Goal: Task Accomplishment & Management: Manage account settings

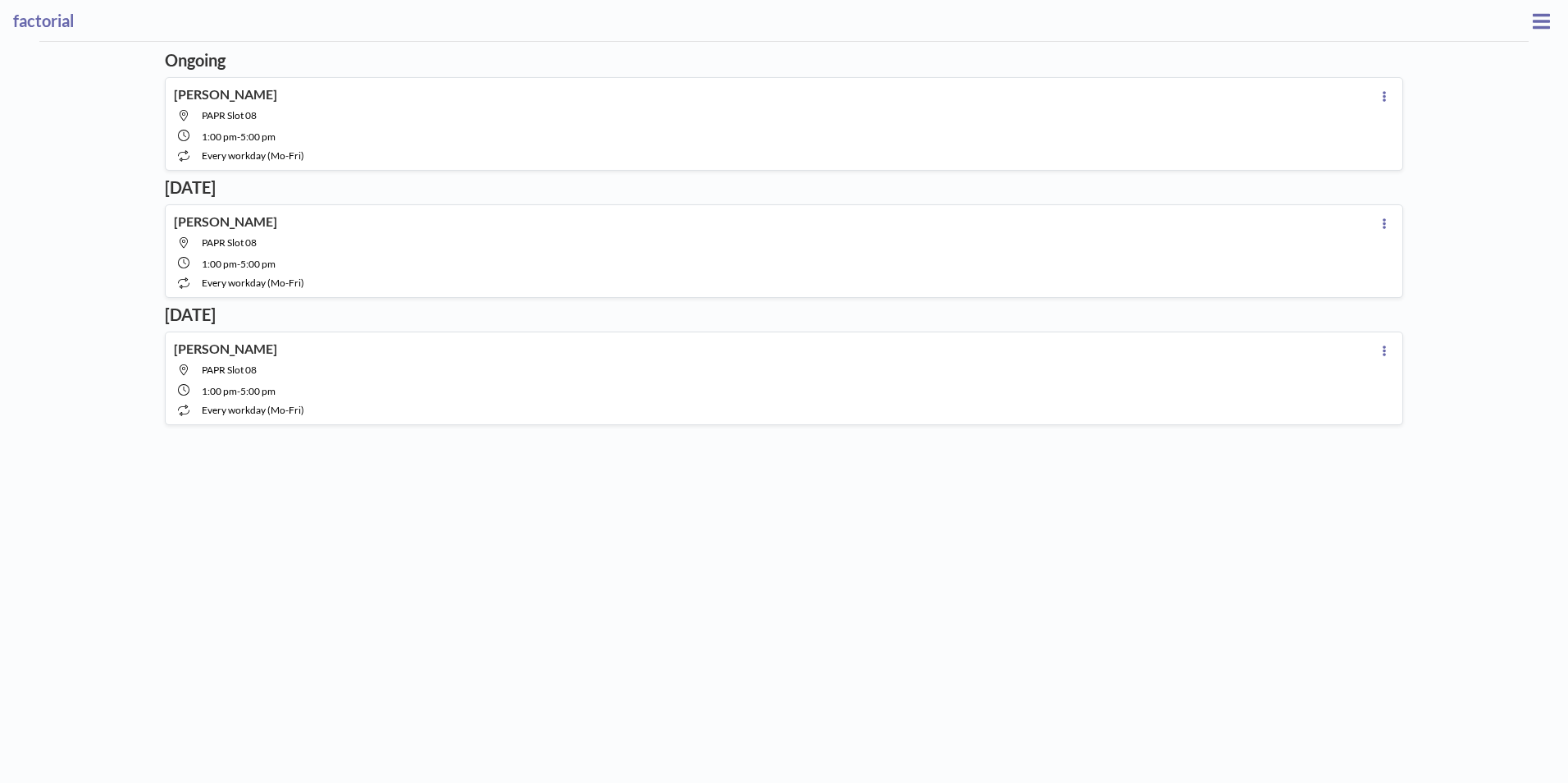
click at [355, 134] on div "1:00 PM - 5:00 PM" at bounding box center [787, 135] width 1172 height 15
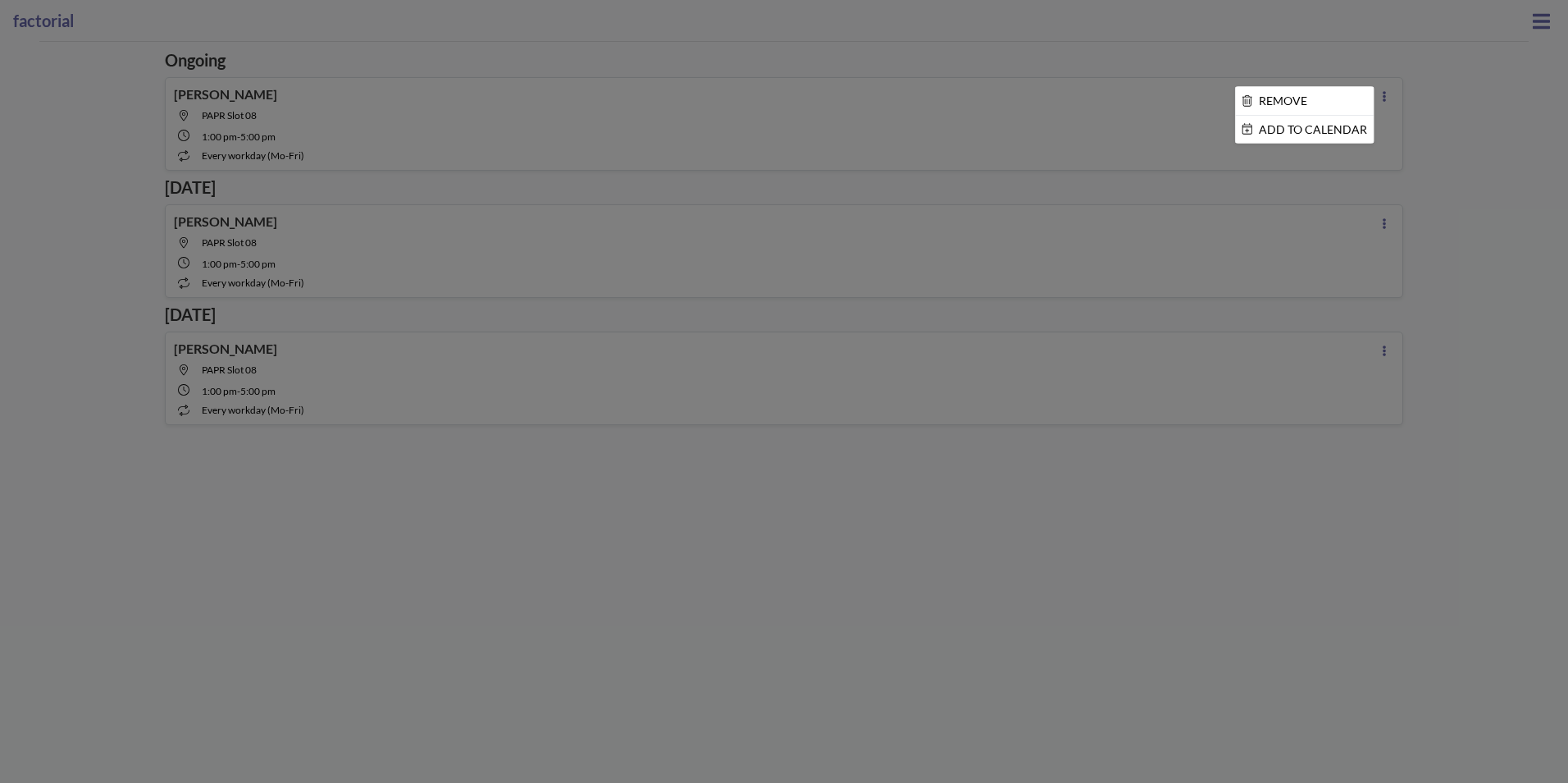
click at [784, 64] on div at bounding box center [784, 392] width 1568 height 783
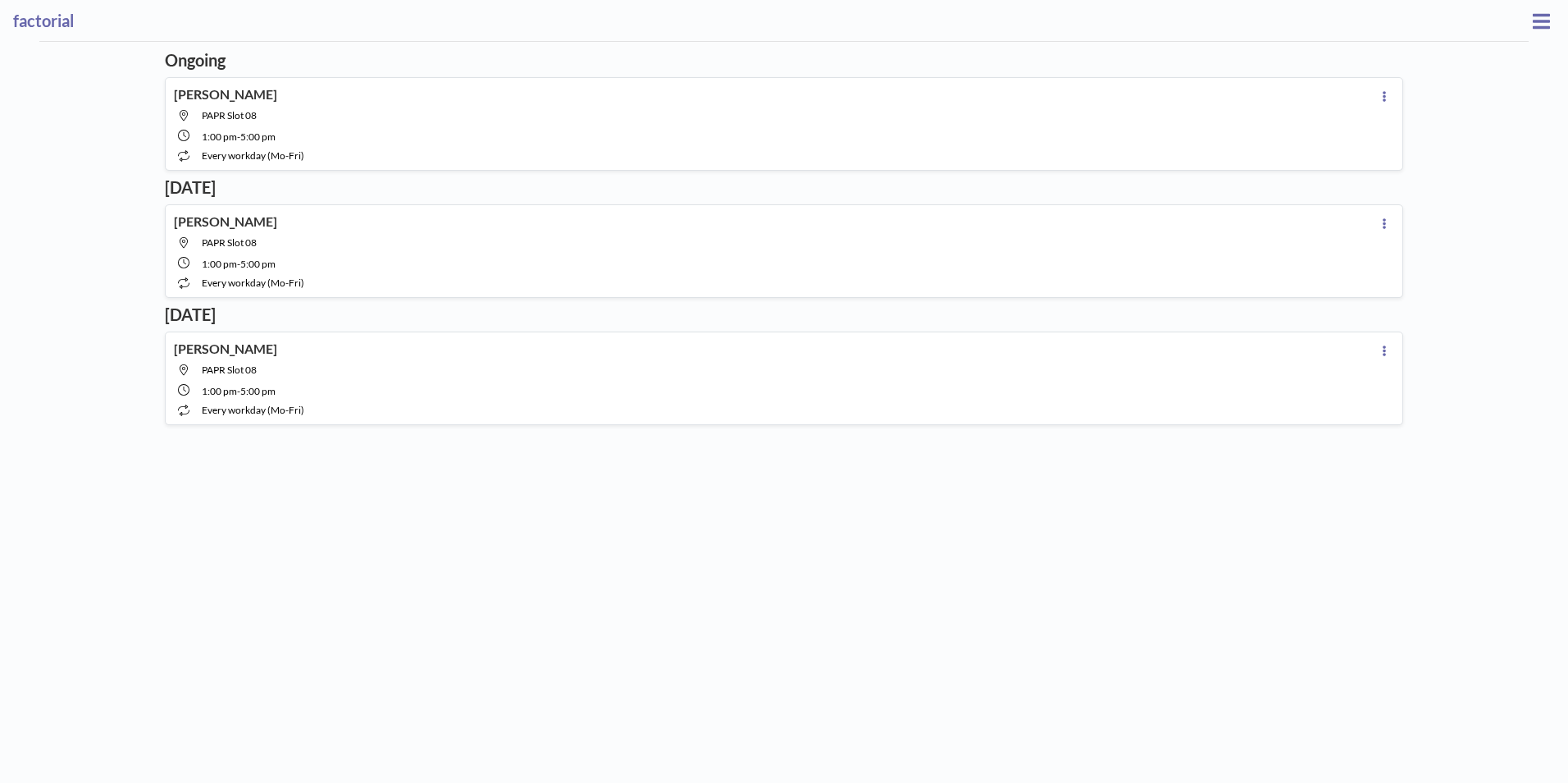
click at [1533, 28] on icon at bounding box center [1541, 21] width 17 height 15
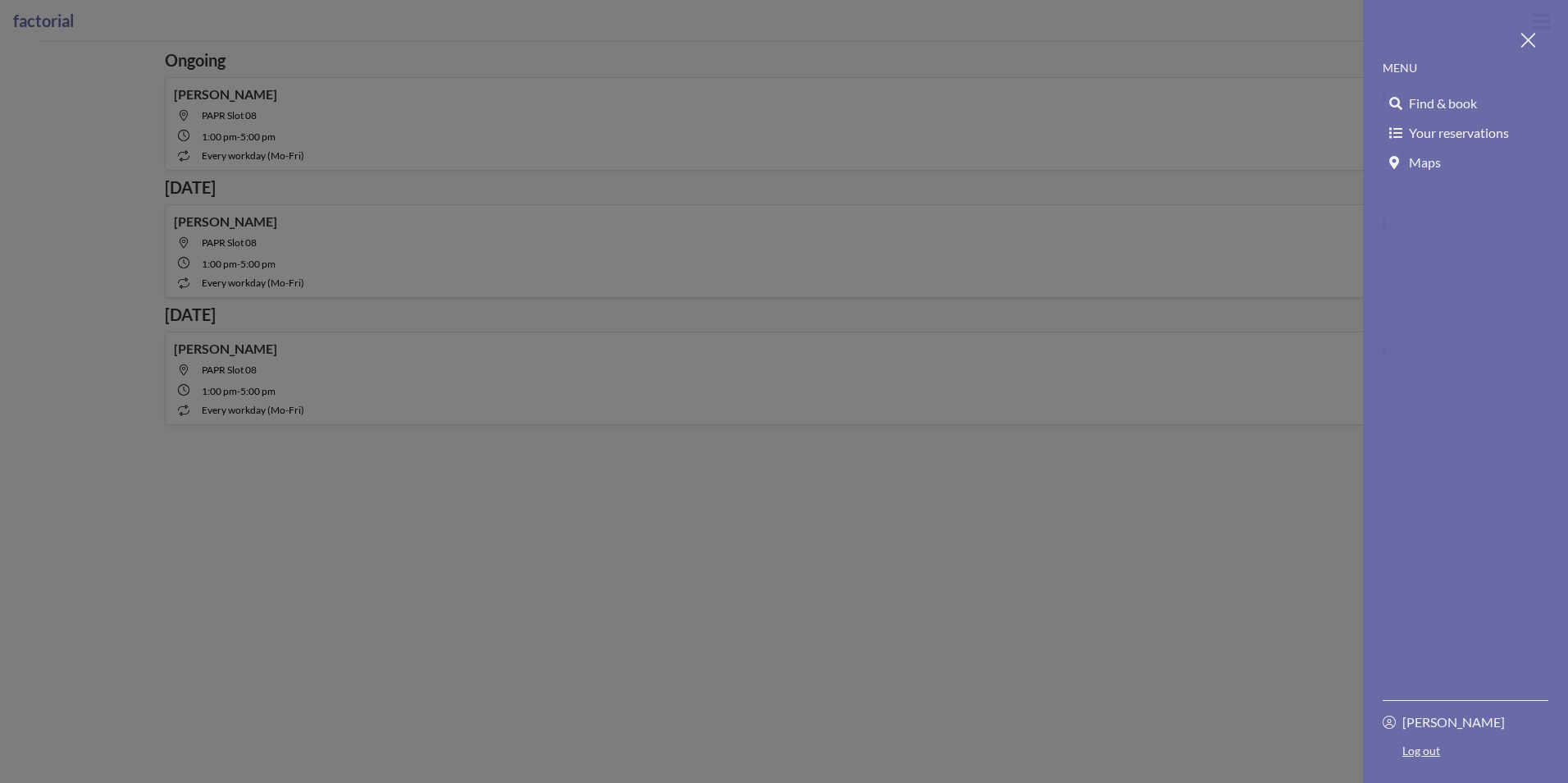
click at [1434, 102] on span "Find & book" at bounding box center [1442, 104] width 68 height 17
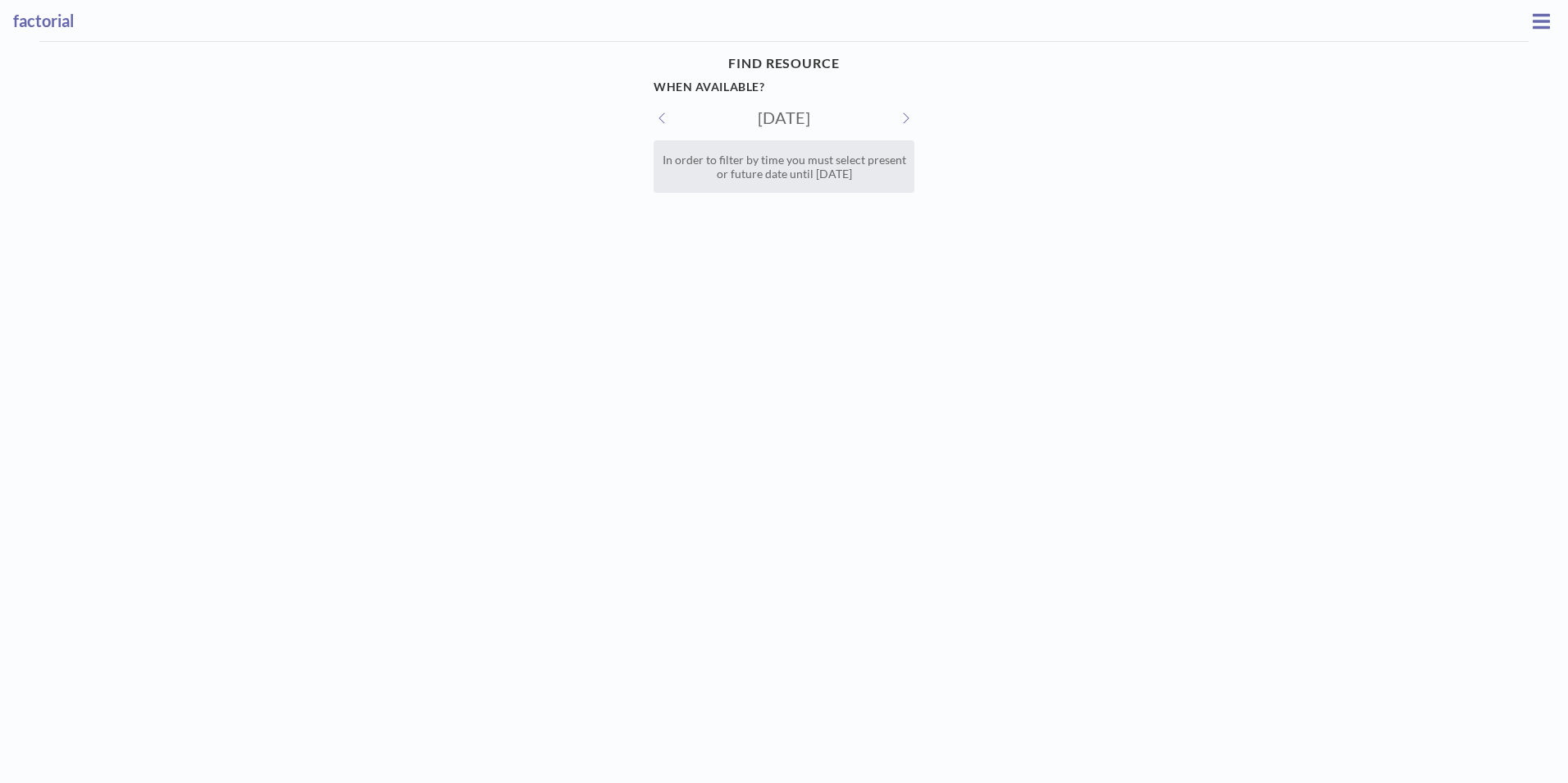
click at [850, 164] on div "In order to filter by time you must select present or future date until [DATE]" at bounding box center [784, 166] width 261 height 52
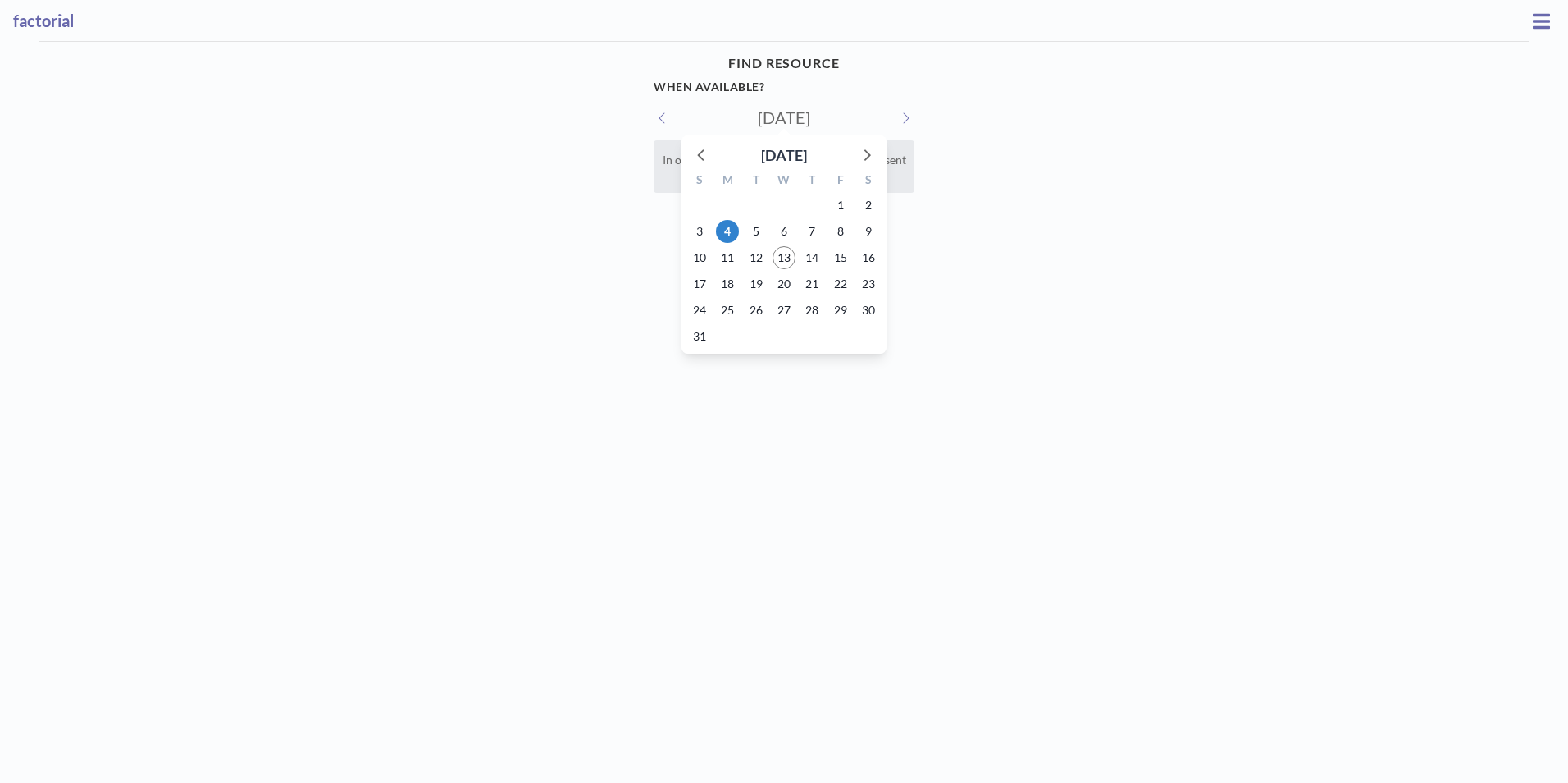
click at [814, 121] on input "[DATE]" at bounding box center [784, 117] width 156 height 20
click at [1016, 146] on div "FIND RESOURCE When available? [DATE] [DATE] S M T W T F S 27 28 29 30 31 1 2 3 …" at bounding box center [784, 127] width 1568 height 171
click at [722, 232] on span "4" at bounding box center [727, 231] width 23 height 23
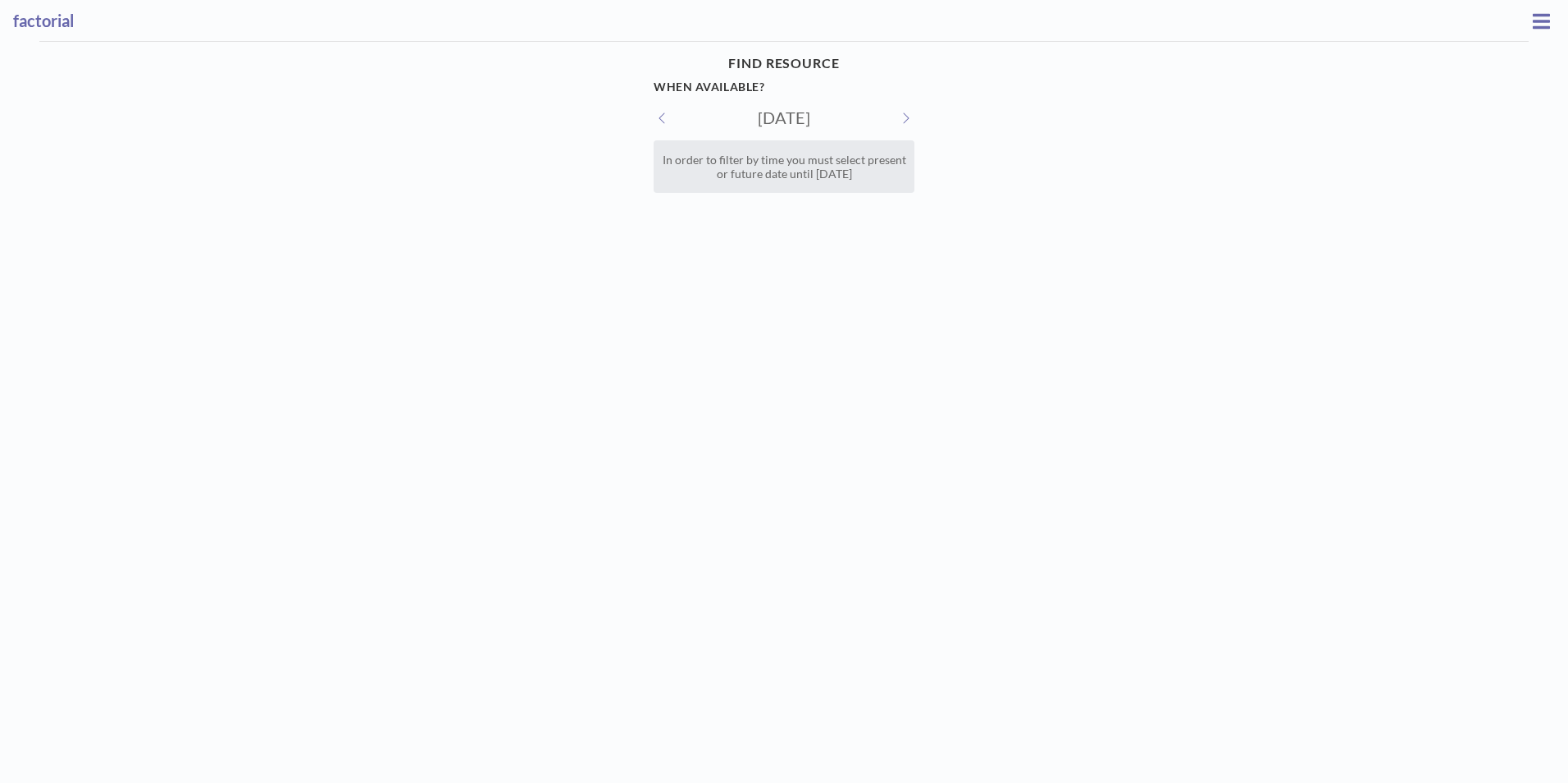
click at [1545, 27] on button at bounding box center [1541, 21] width 27 height 25
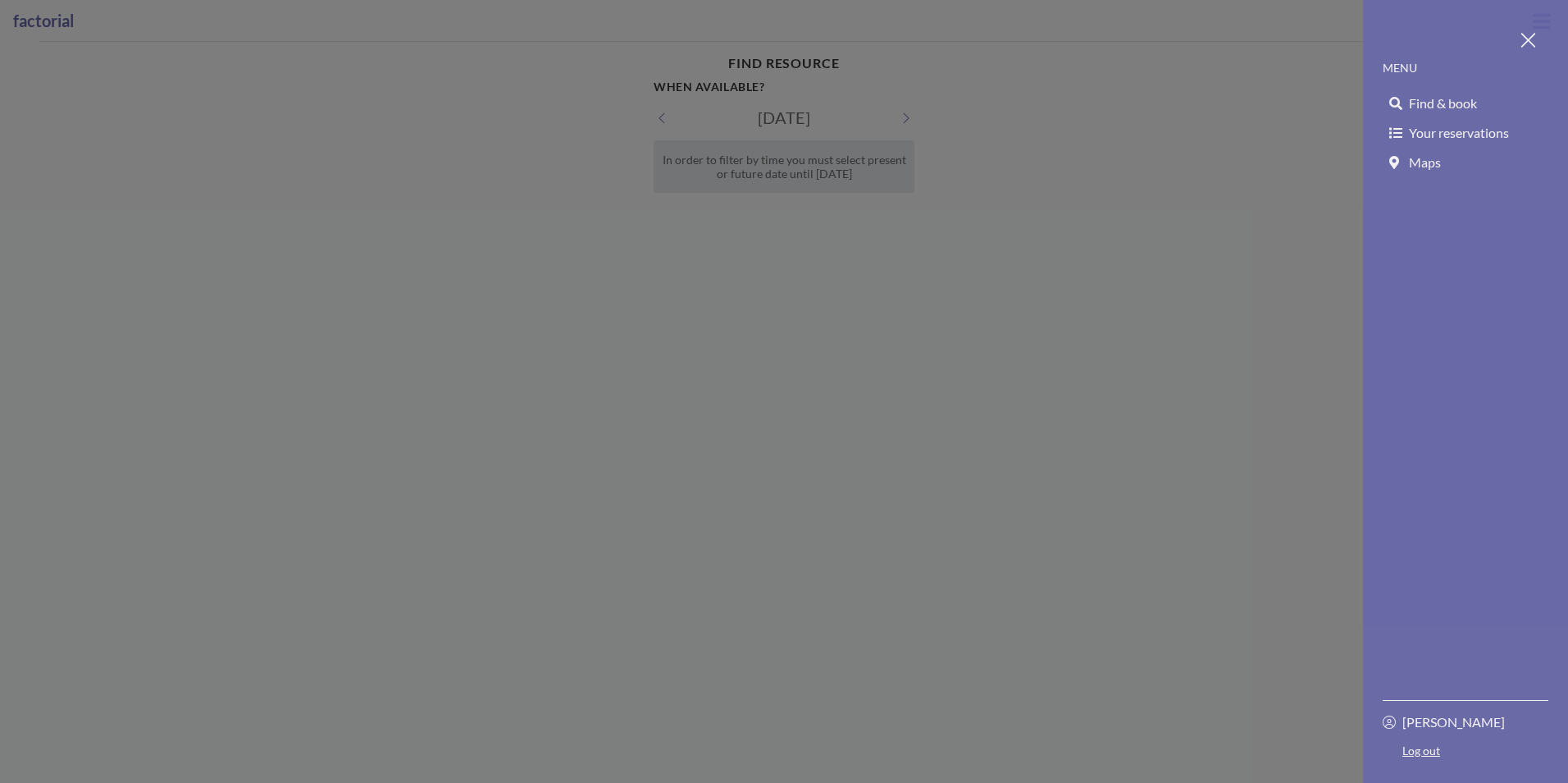
click at [1470, 128] on span "Your reservations" at bounding box center [1458, 133] width 100 height 17
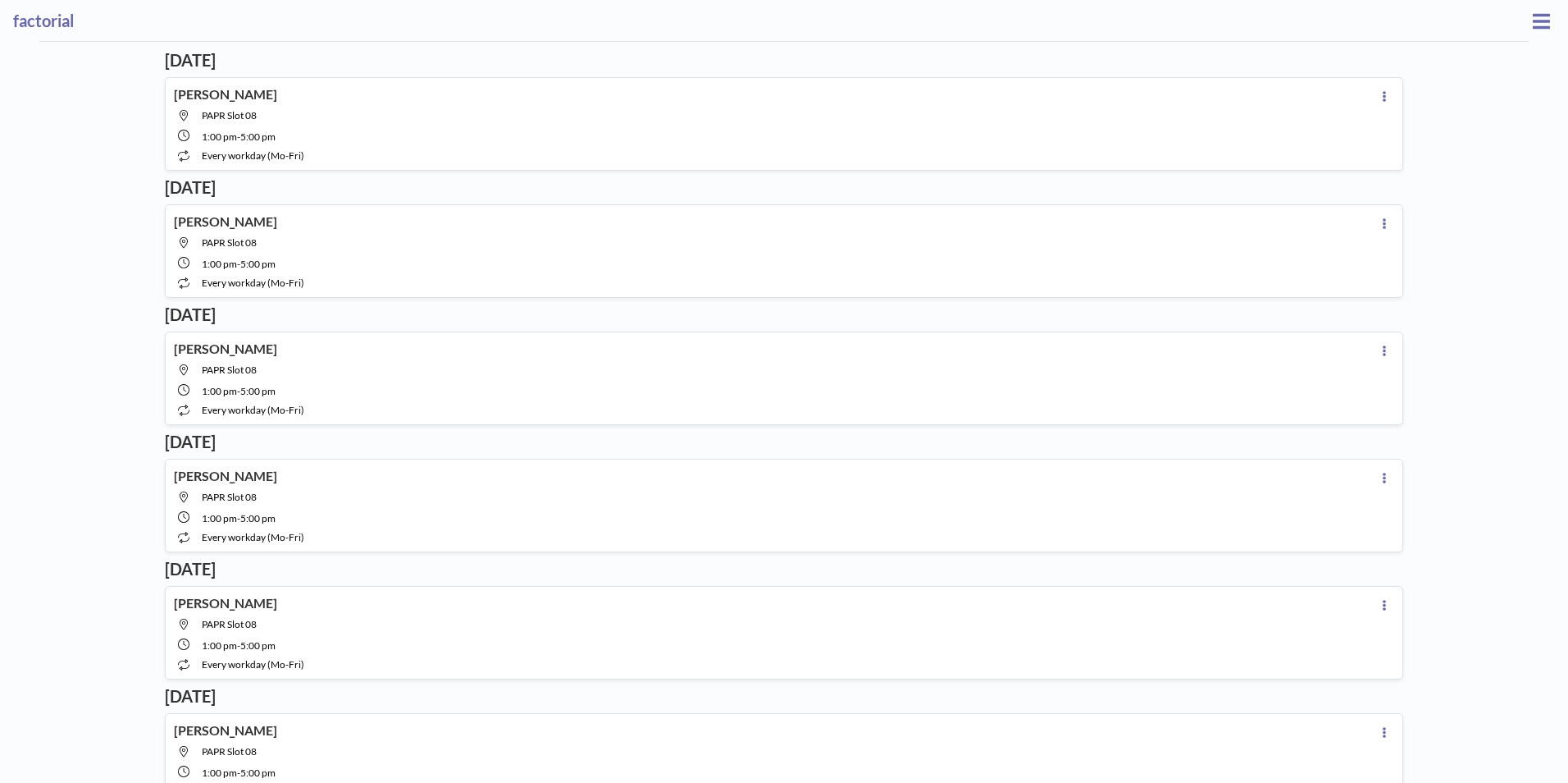
click at [1528, 33] on button at bounding box center [1541, 21] width 27 height 25
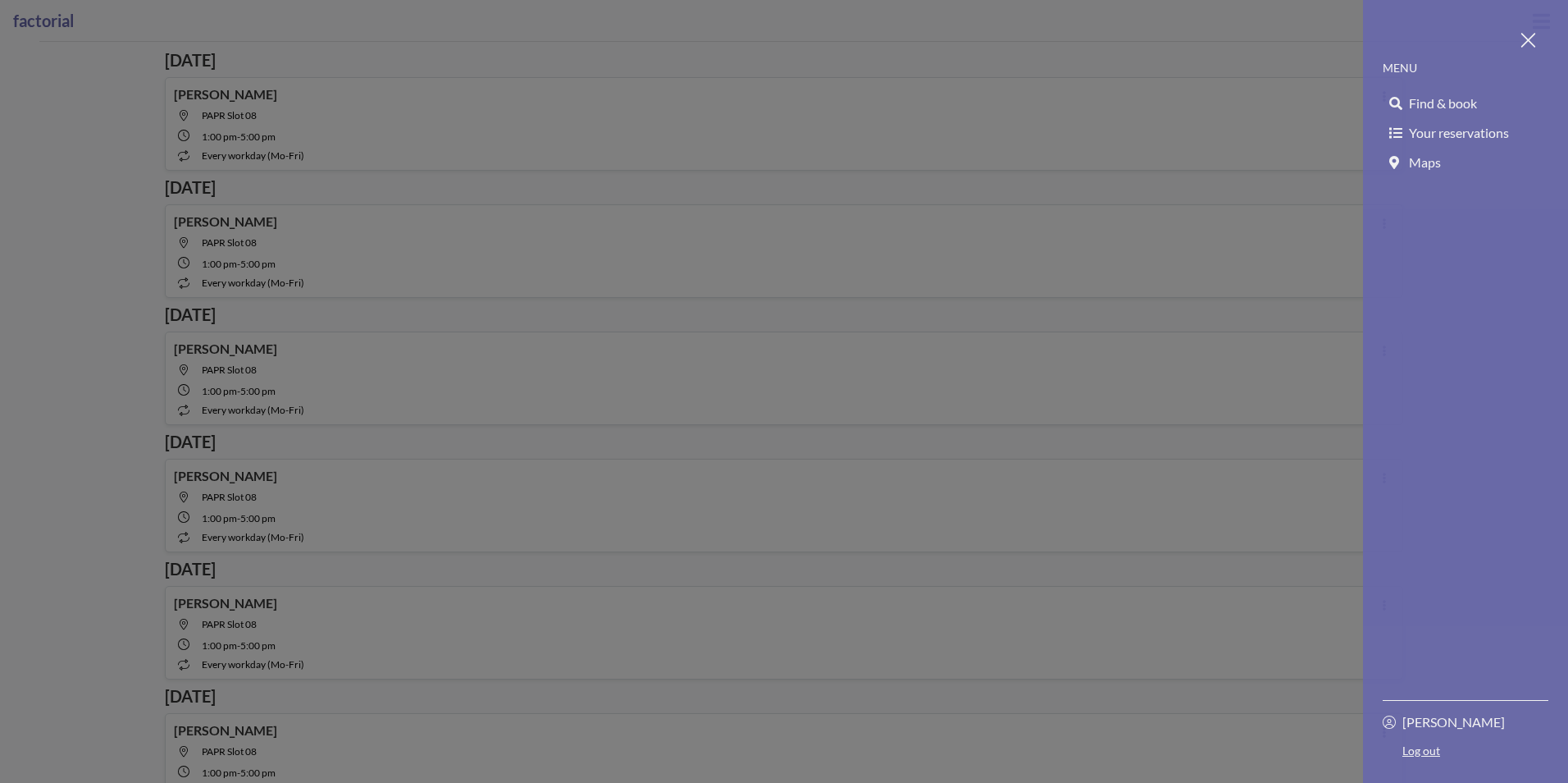
click at [1461, 111] on span "Find & book" at bounding box center [1442, 104] width 68 height 17
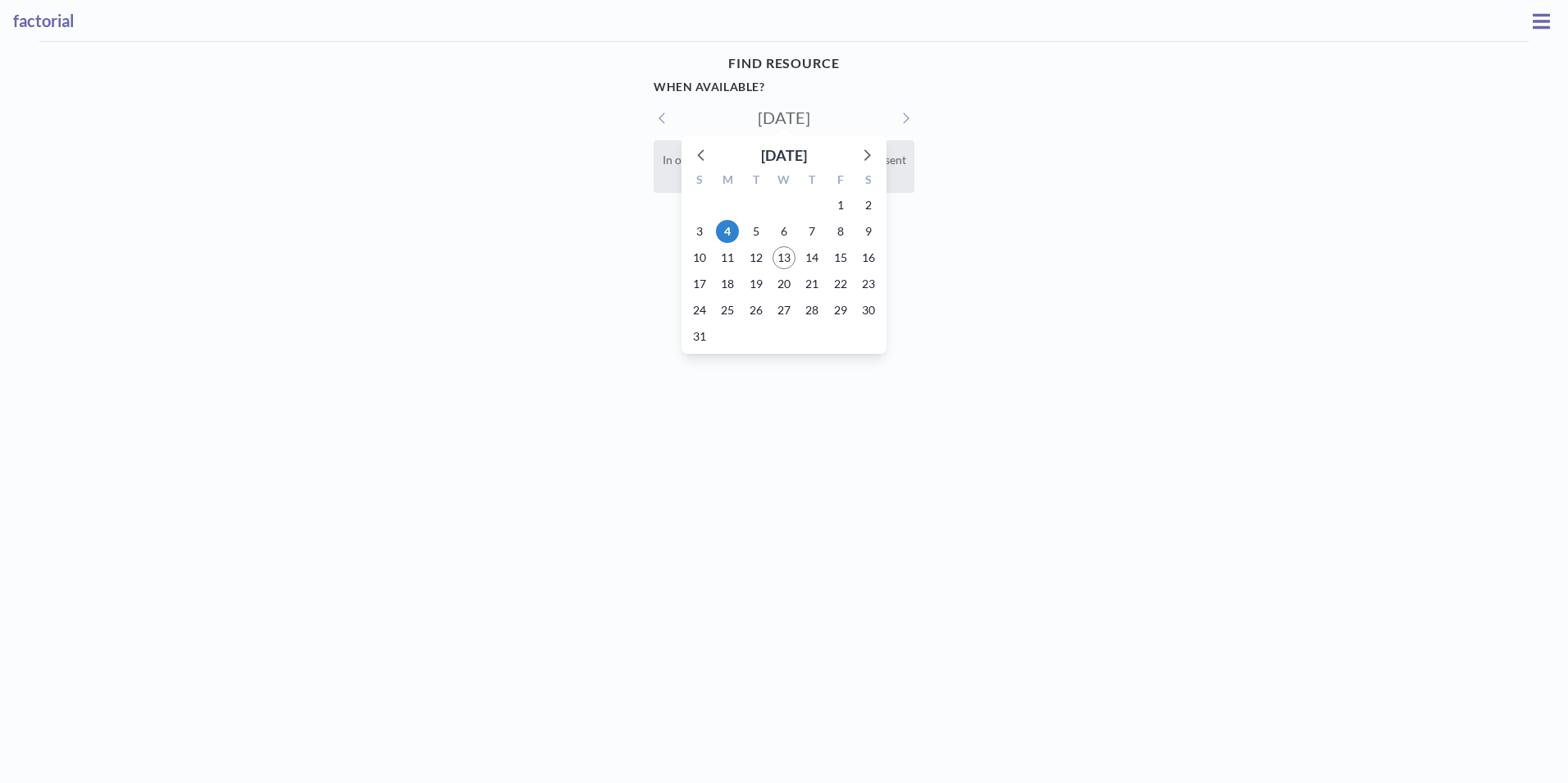
click at [789, 111] on input "[DATE]" at bounding box center [784, 117] width 156 height 20
click at [784, 264] on span "13" at bounding box center [784, 257] width 23 height 23
type input "[DATE]"
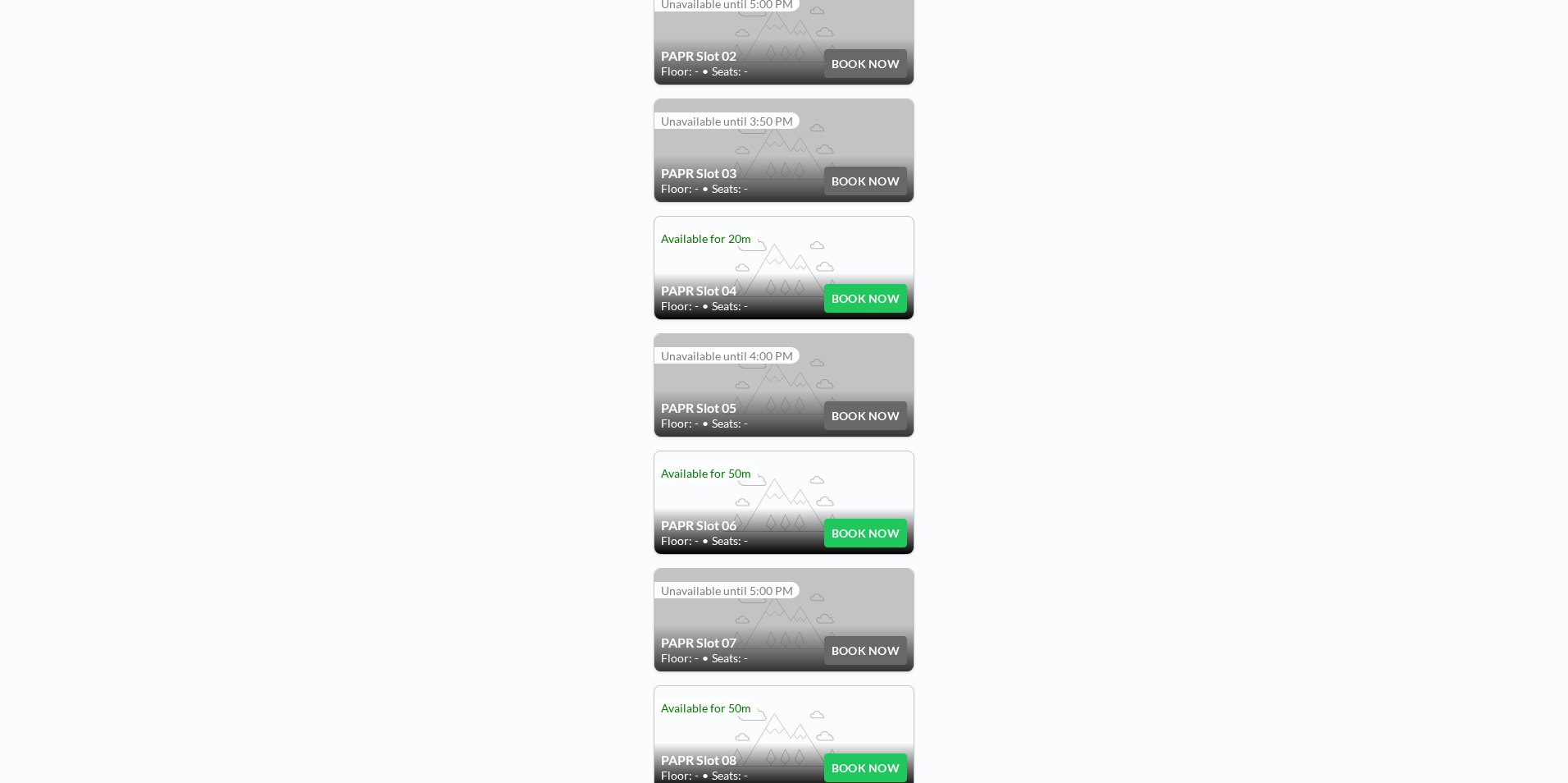
scroll to position [791, 0]
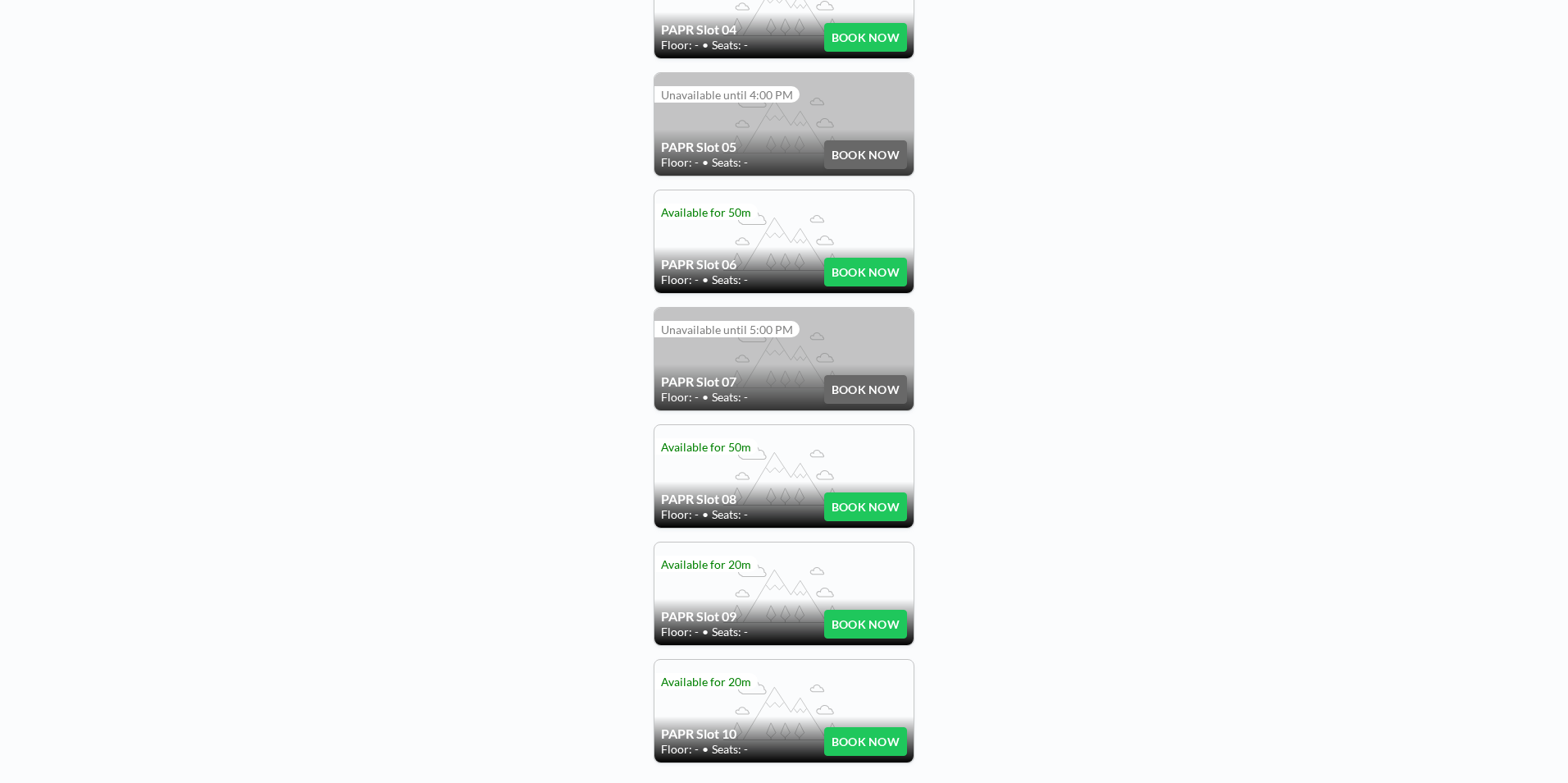
click at [866, 505] on button "BOOK NOW" at bounding box center [865, 506] width 83 height 29
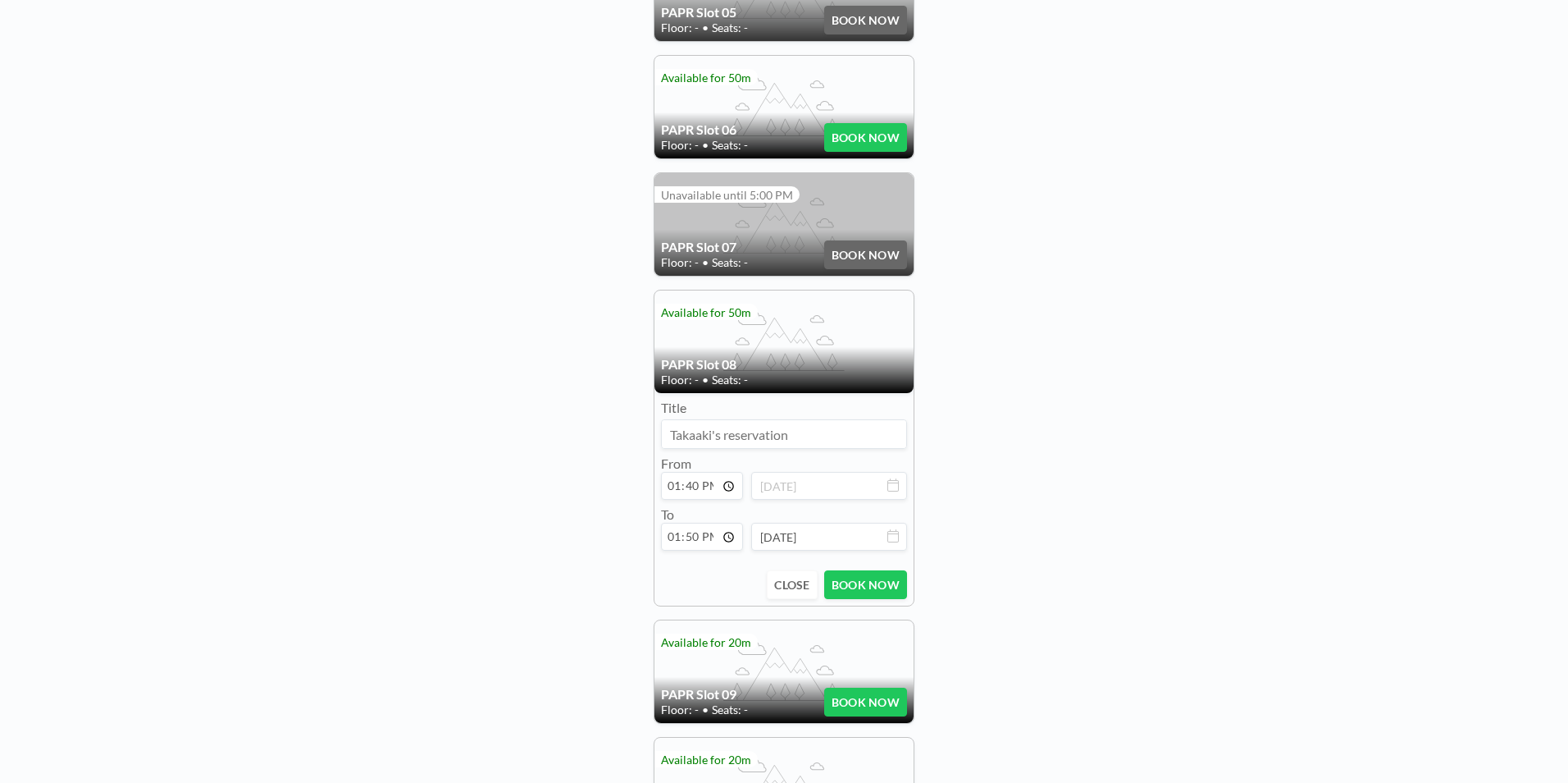
scroll to position [956, 0]
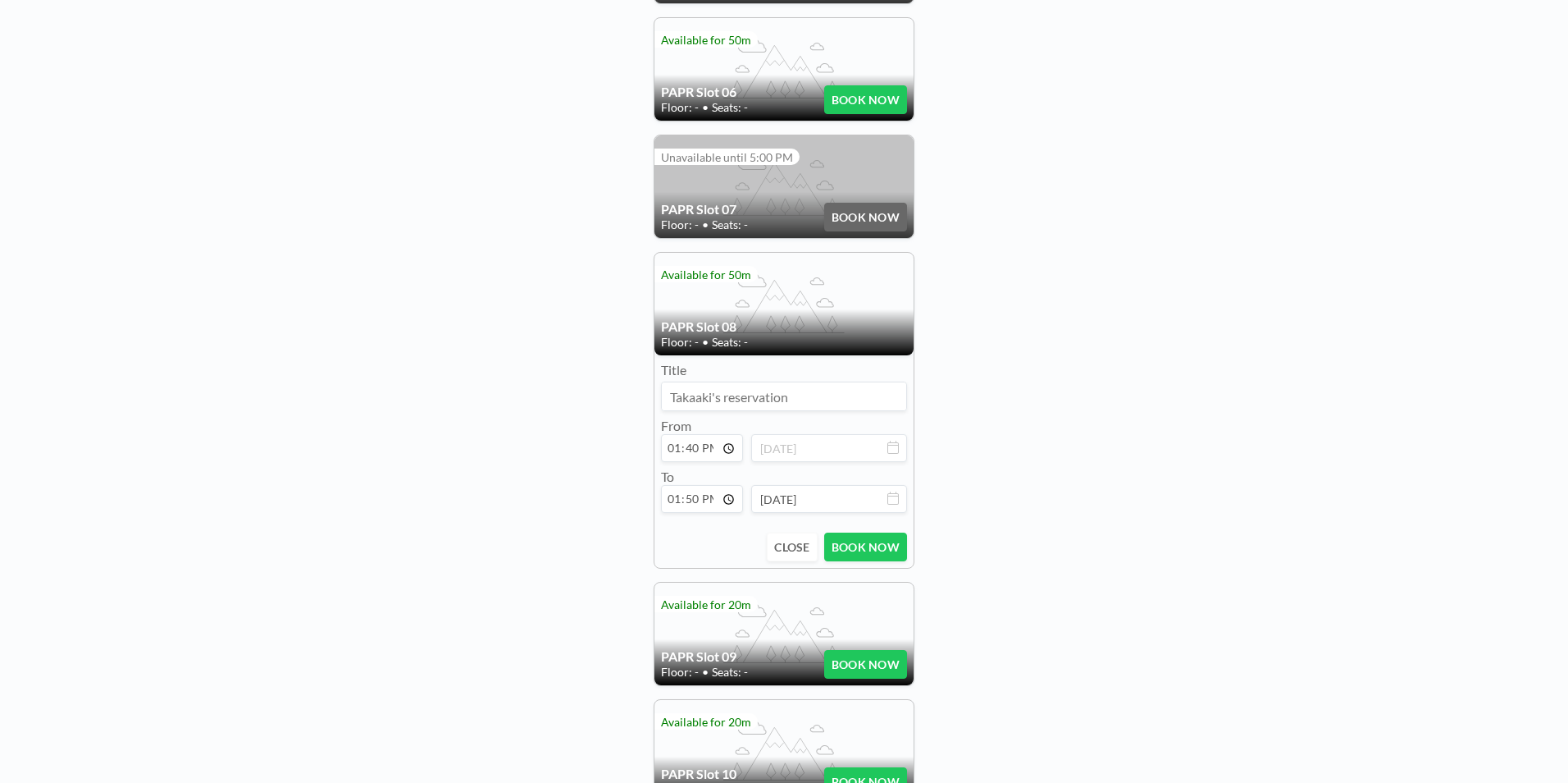
click at [773, 321] on h4 "PAPR Slot 08" at bounding box center [784, 327] width 246 height 17
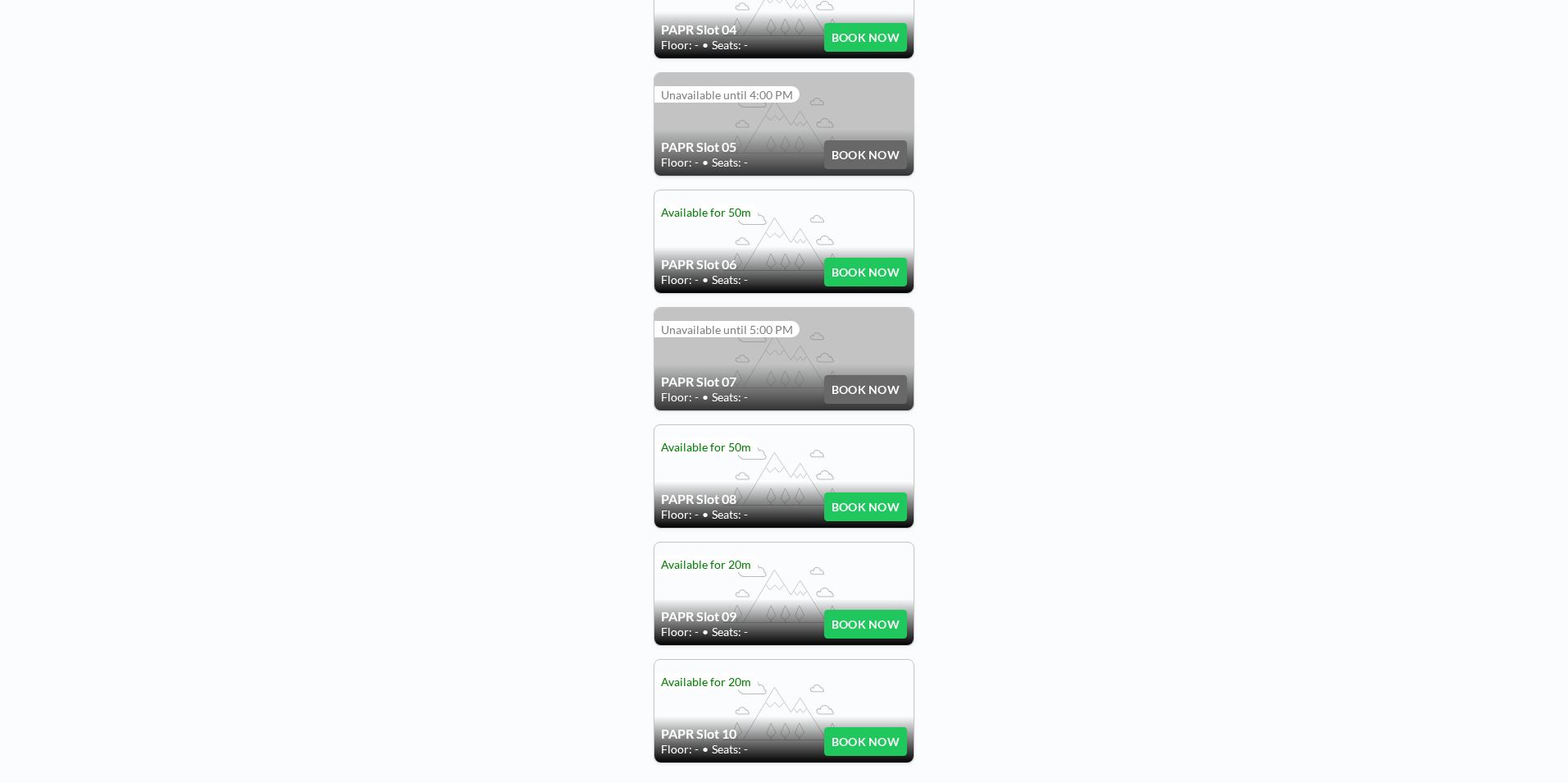
click at [778, 431] on div "PAPR Slot 08 Floor: - • Seats: - BOOK NOW" at bounding box center [784, 477] width 259 height 103
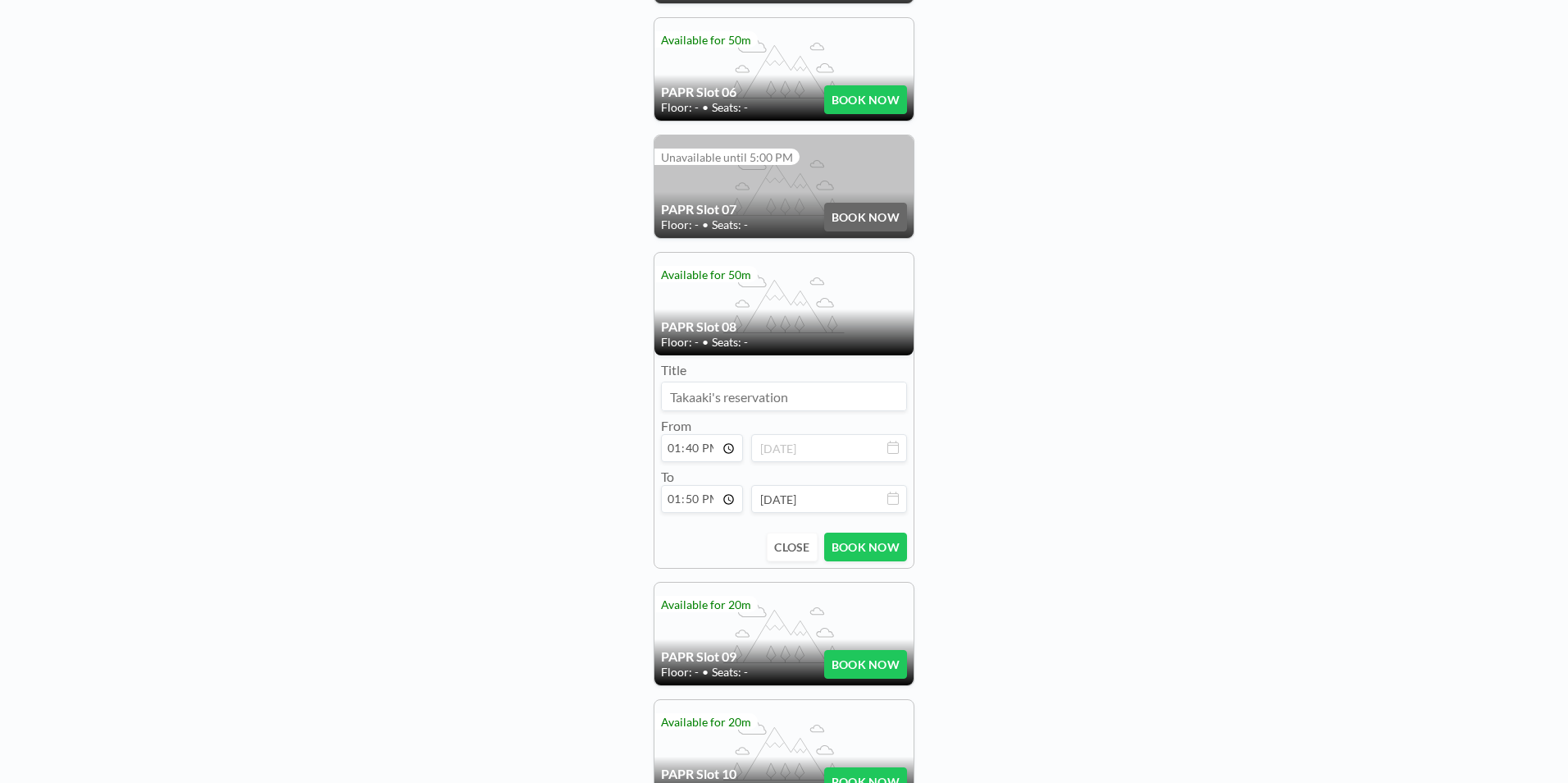
click at [808, 284] on div "PAPR Slot 08 Floor: - • Seats: -" at bounding box center [784, 304] width 259 height 103
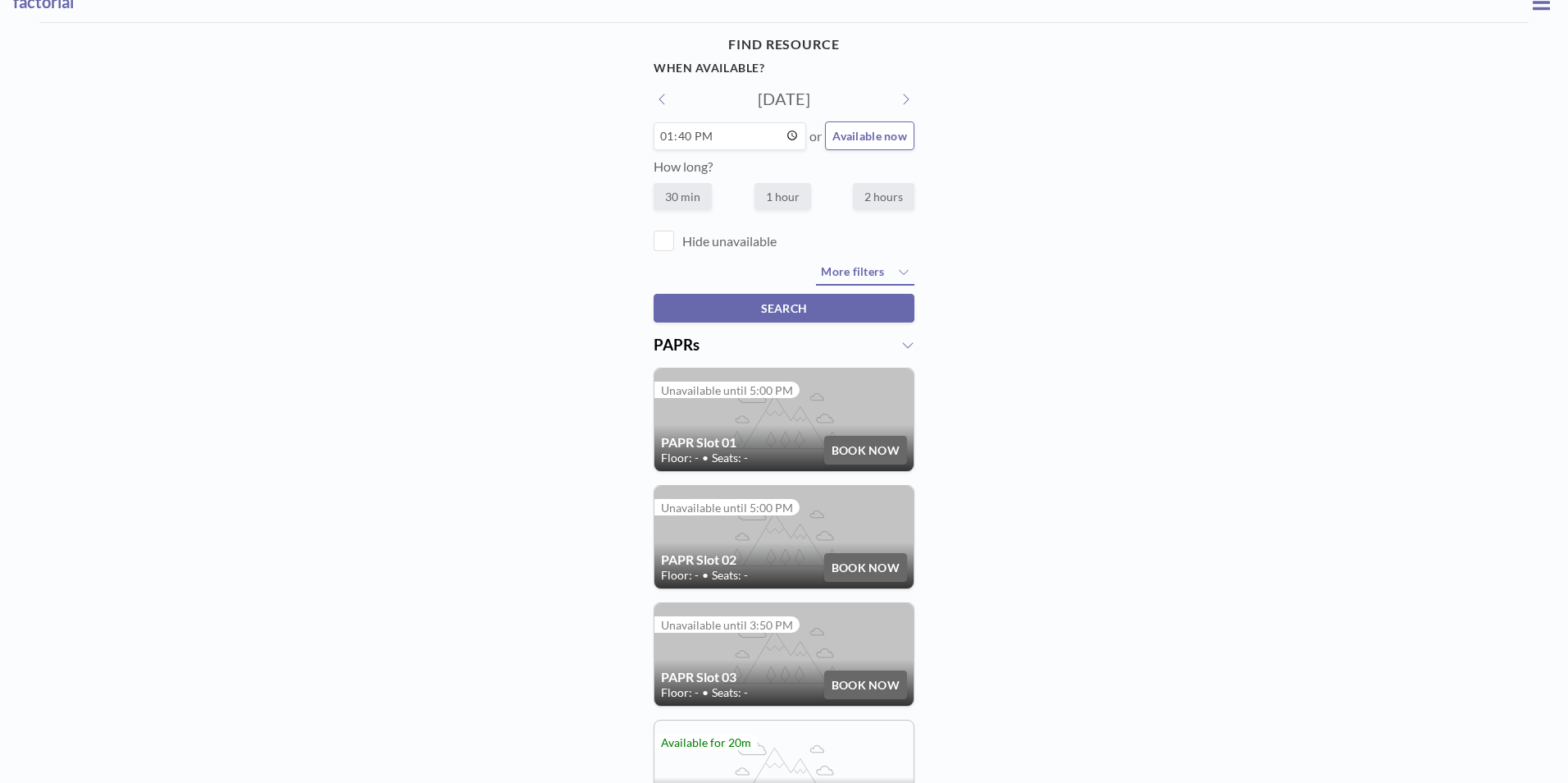
scroll to position [0, 0]
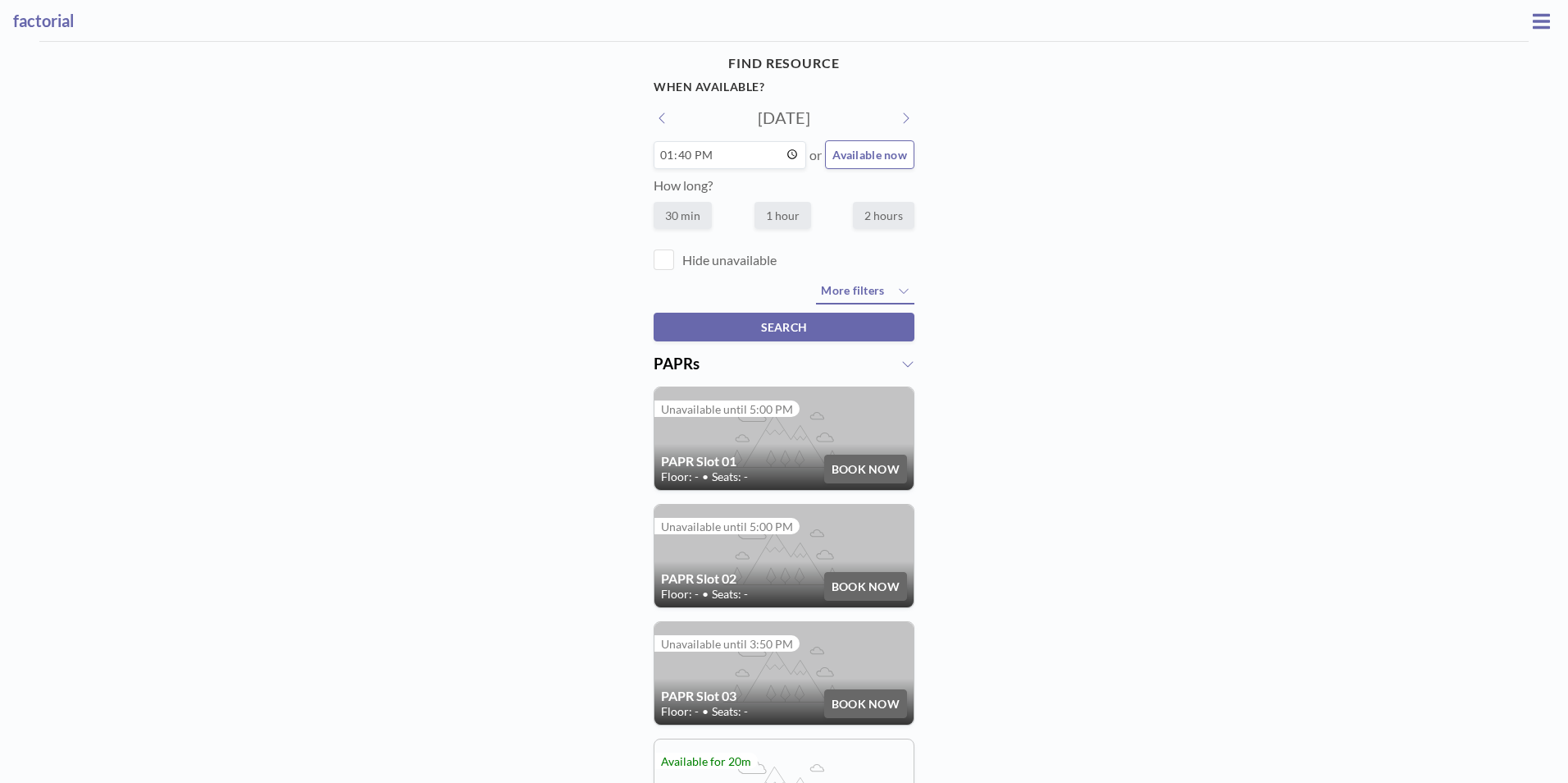
click at [1534, 12] on icon at bounding box center [1541, 21] width 17 height 20
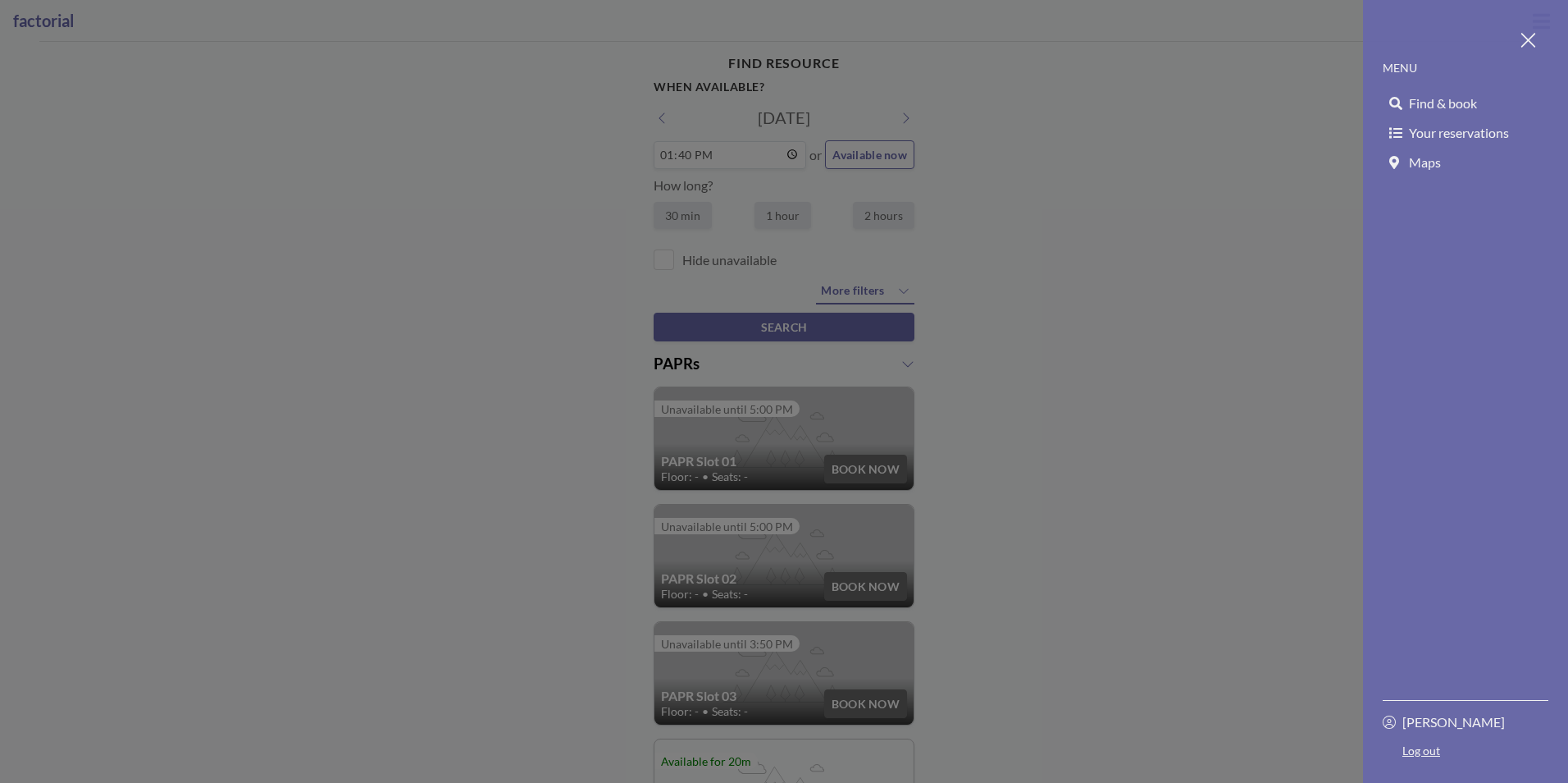
click at [1265, 165] on div at bounding box center [784, 392] width 1568 height 783
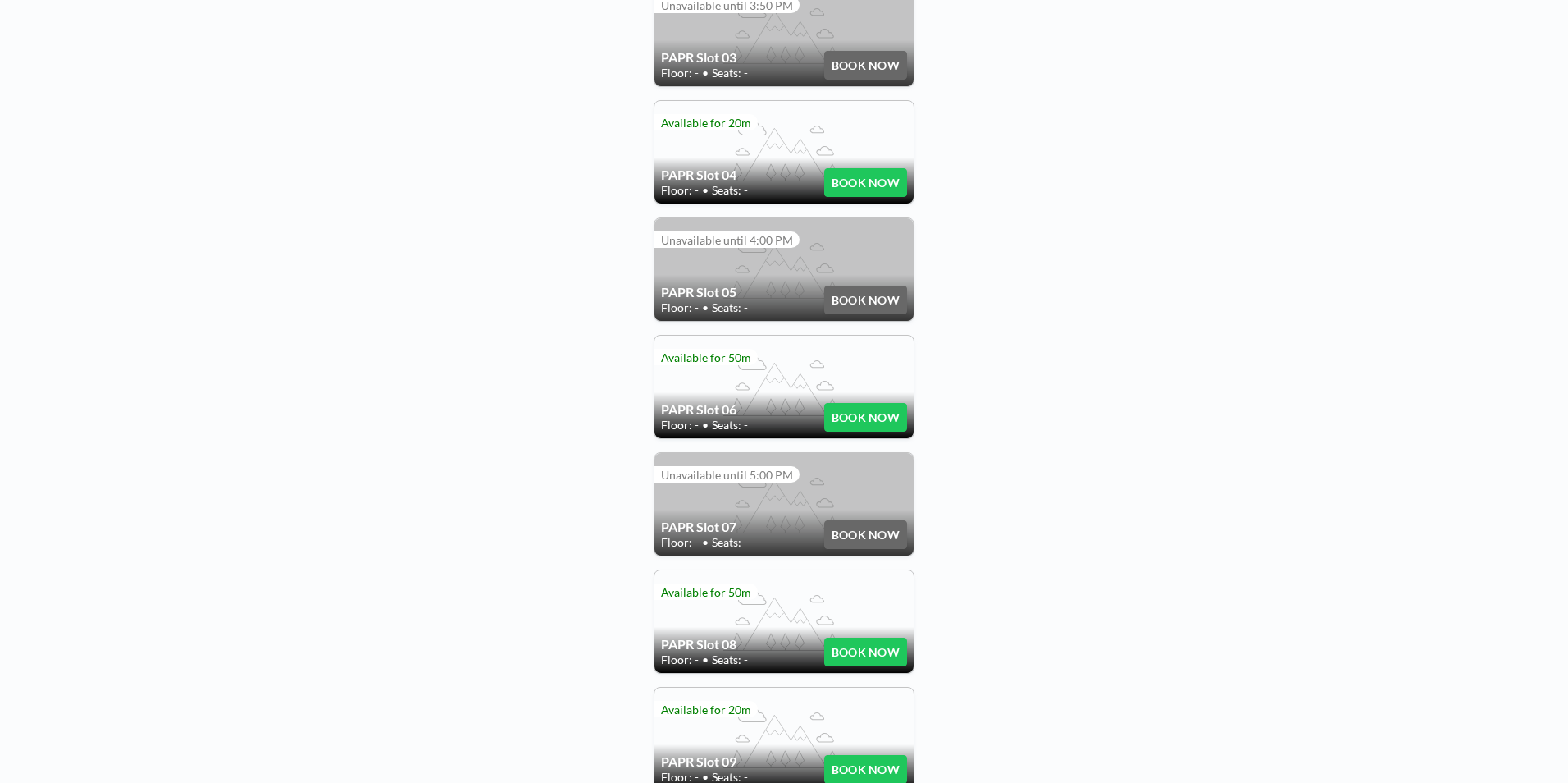
scroll to position [791, 0]
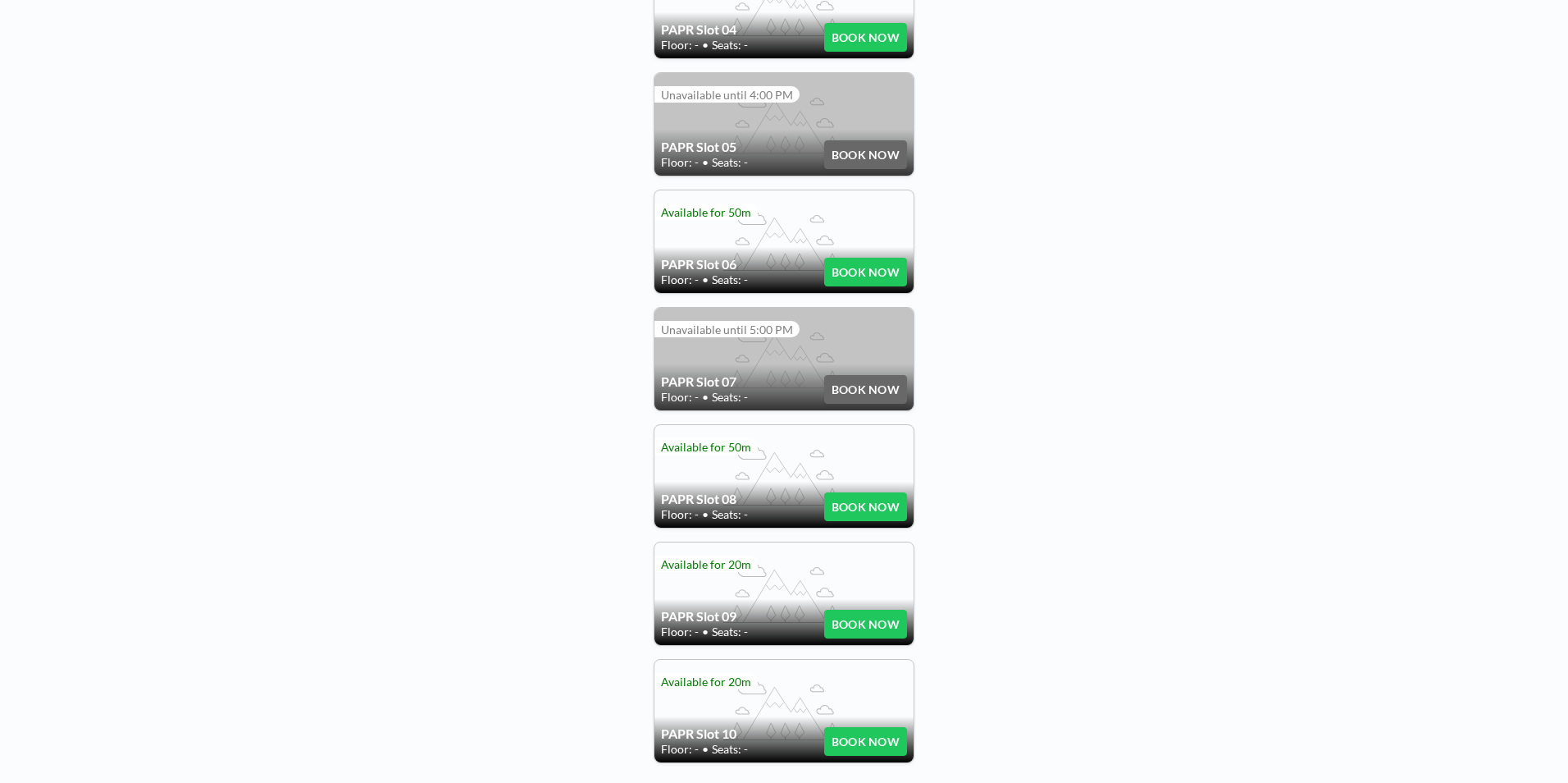
click at [855, 495] on button "BOOK NOW" at bounding box center [865, 506] width 83 height 29
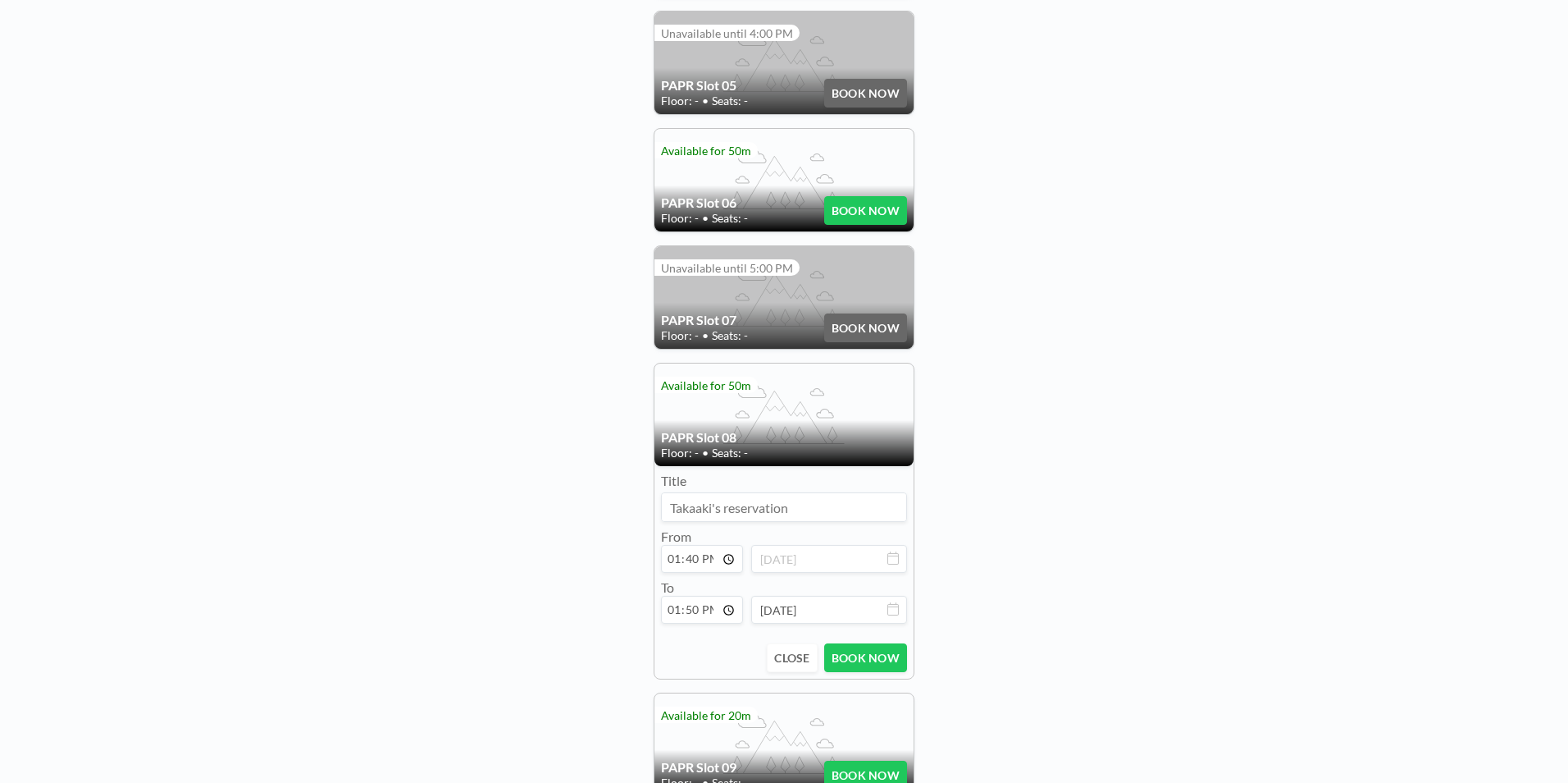
scroll to position [874, 0]
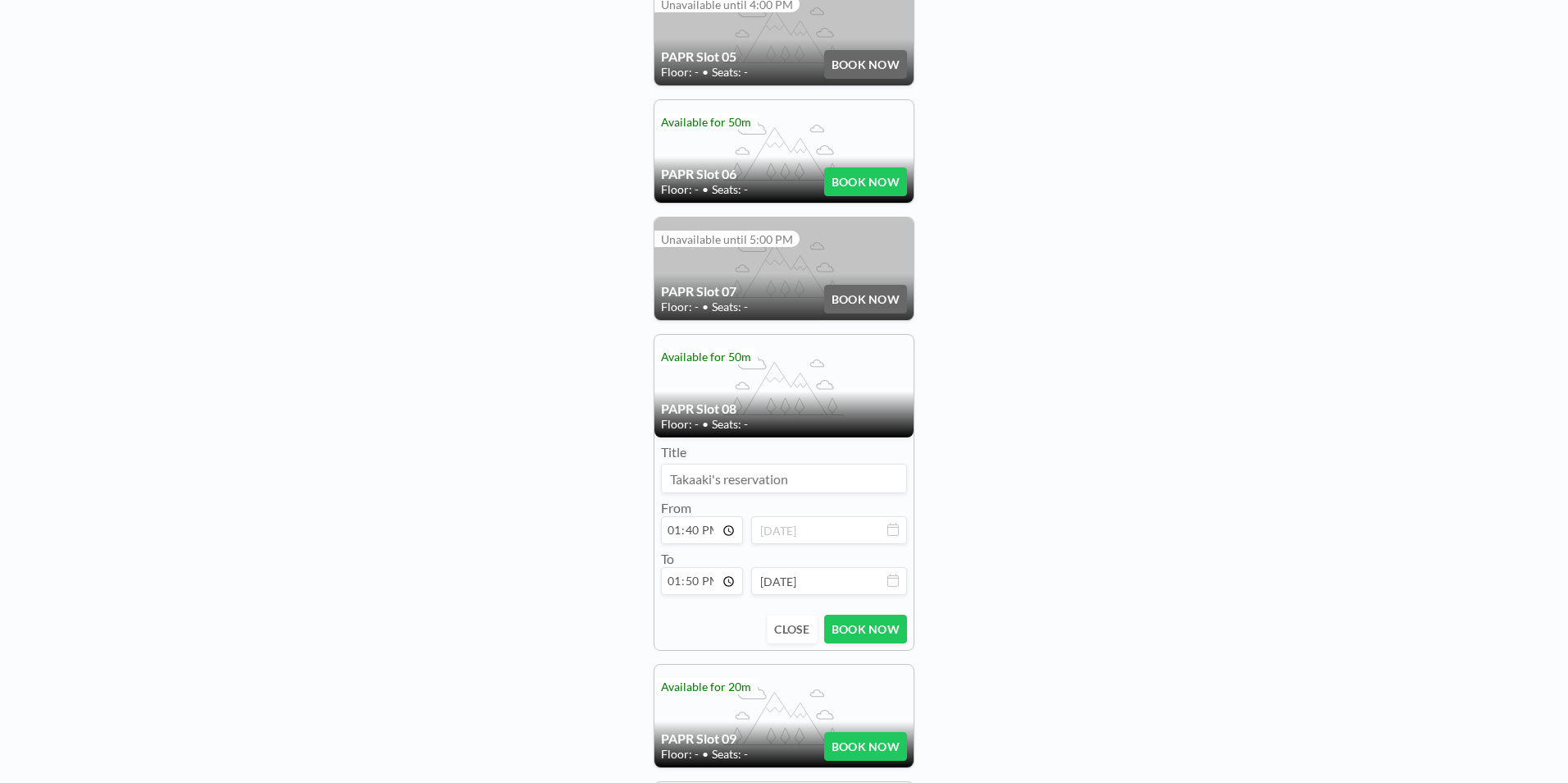
click at [885, 636] on button "BOOK NOW" at bounding box center [865, 629] width 83 height 29
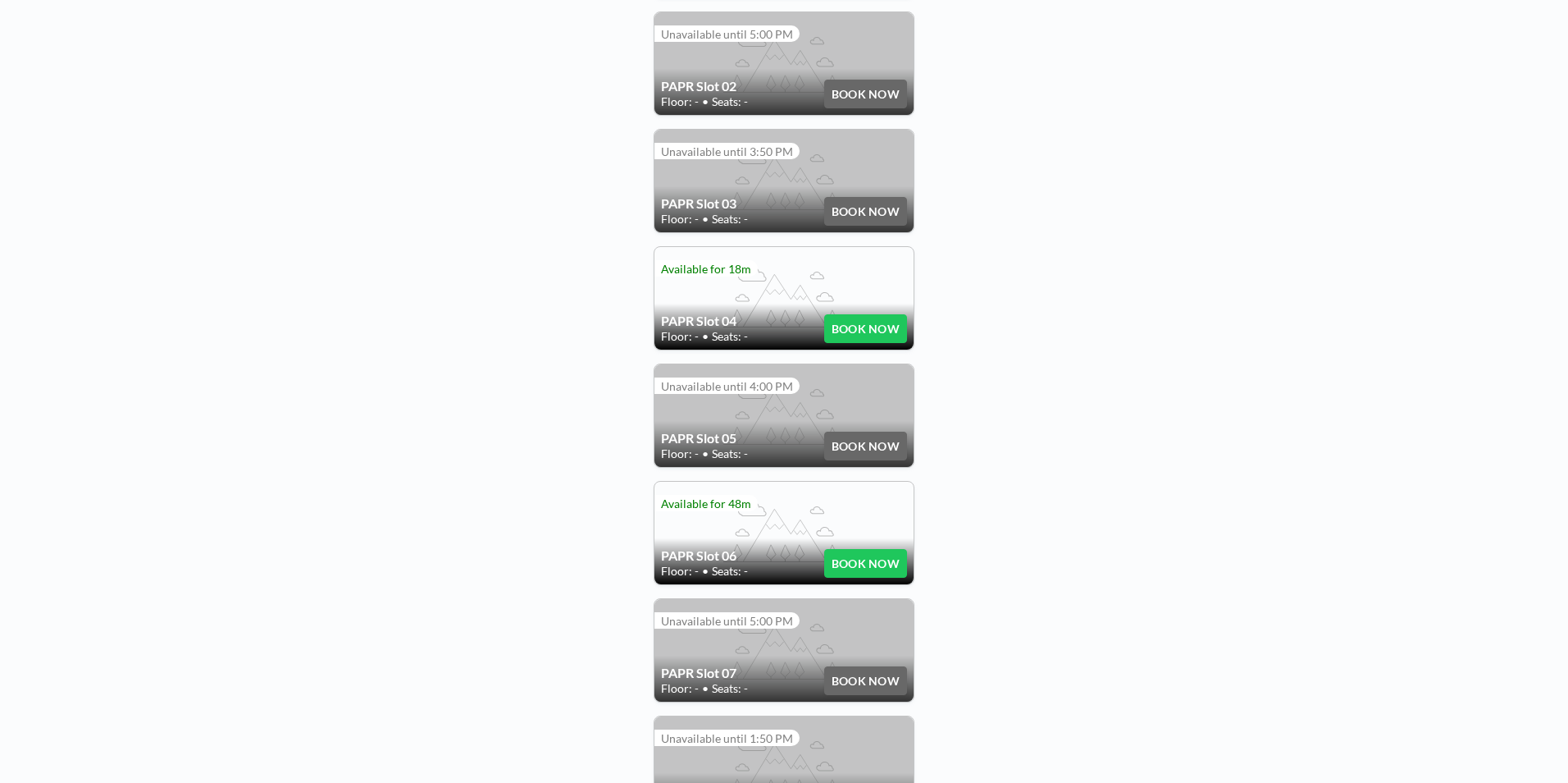
scroll to position [791, 0]
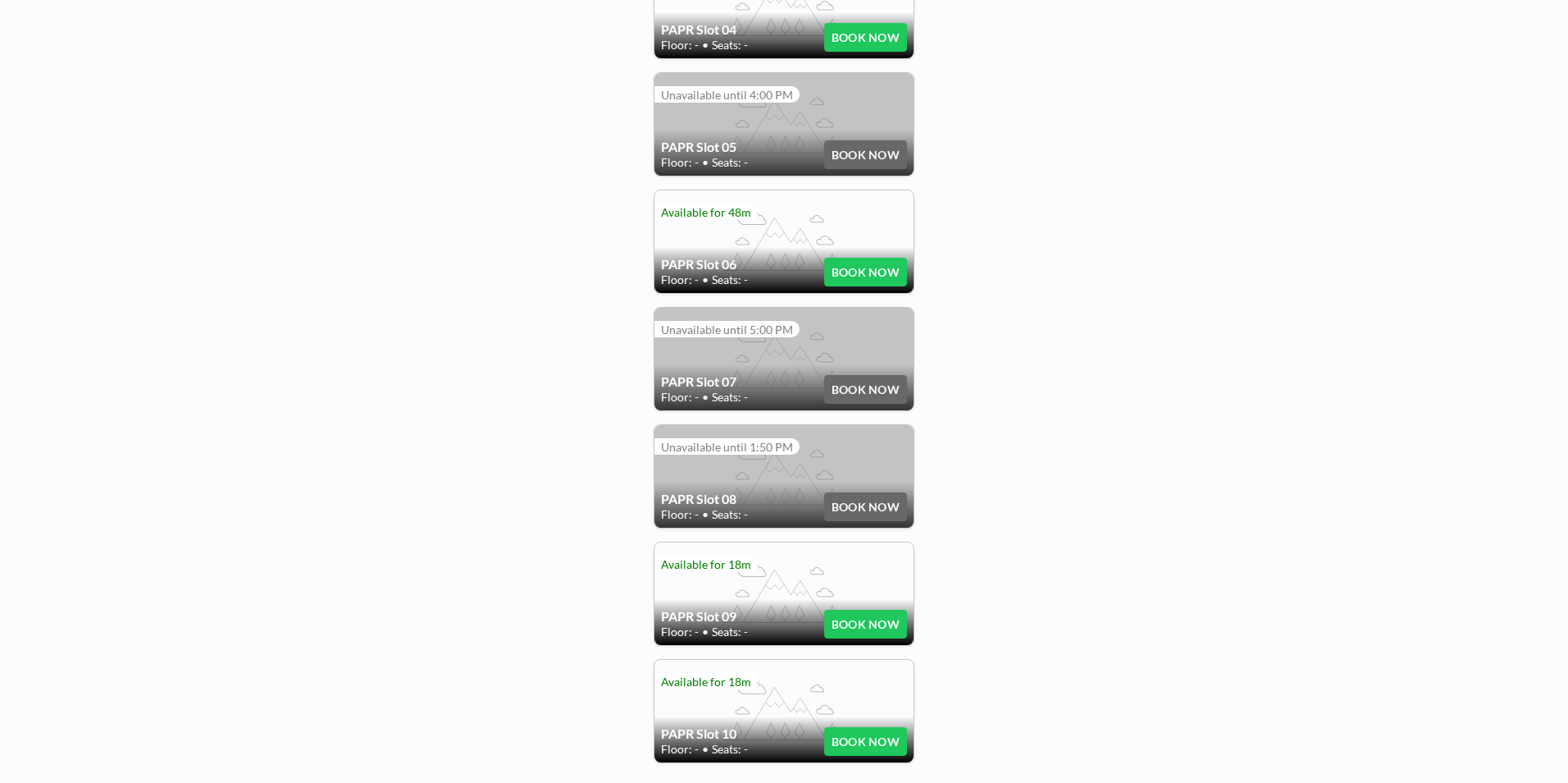
click at [780, 496] on h4 "PAPR Slot 08" at bounding box center [742, 499] width 163 height 17
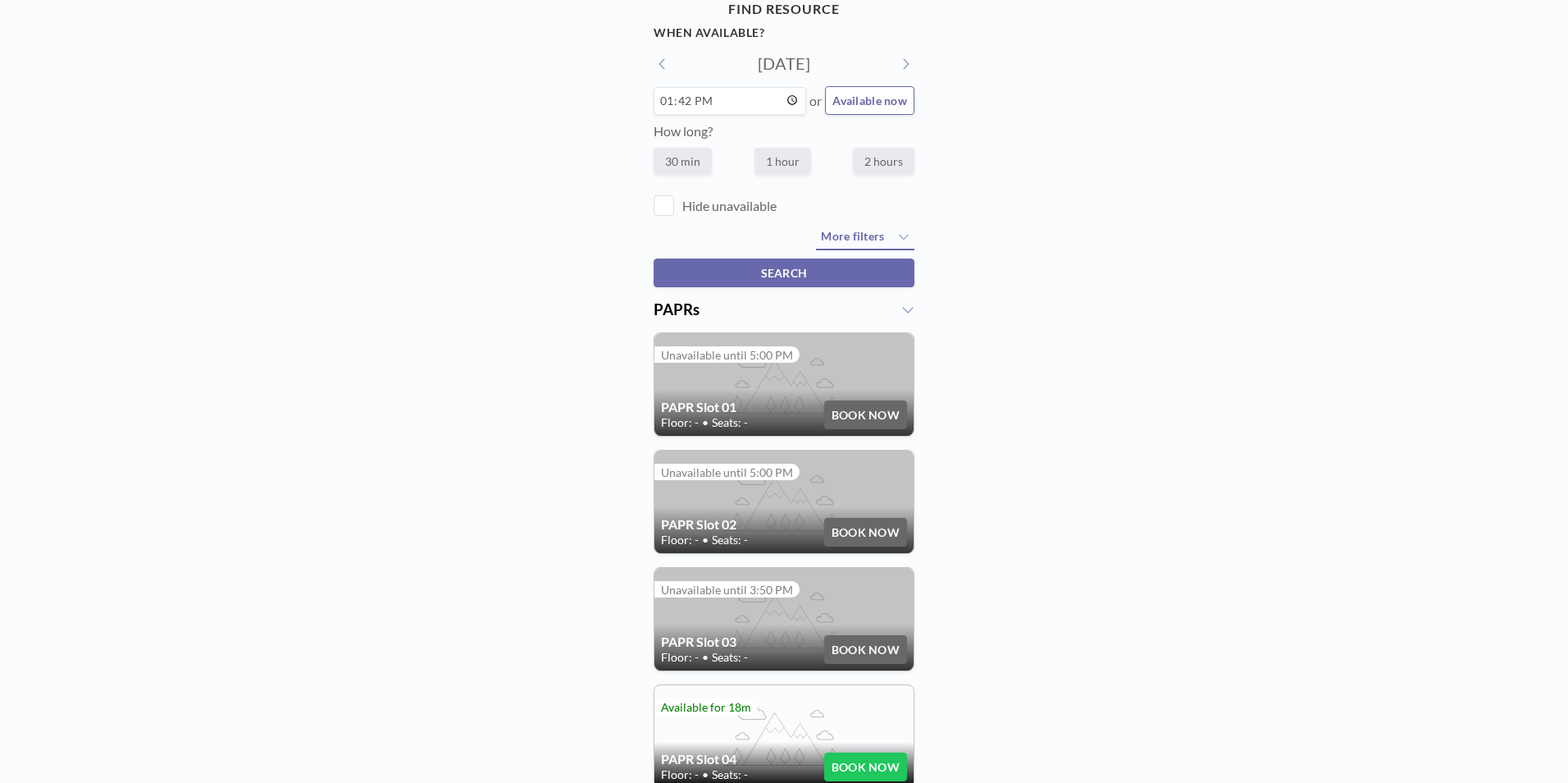
scroll to position [0, 0]
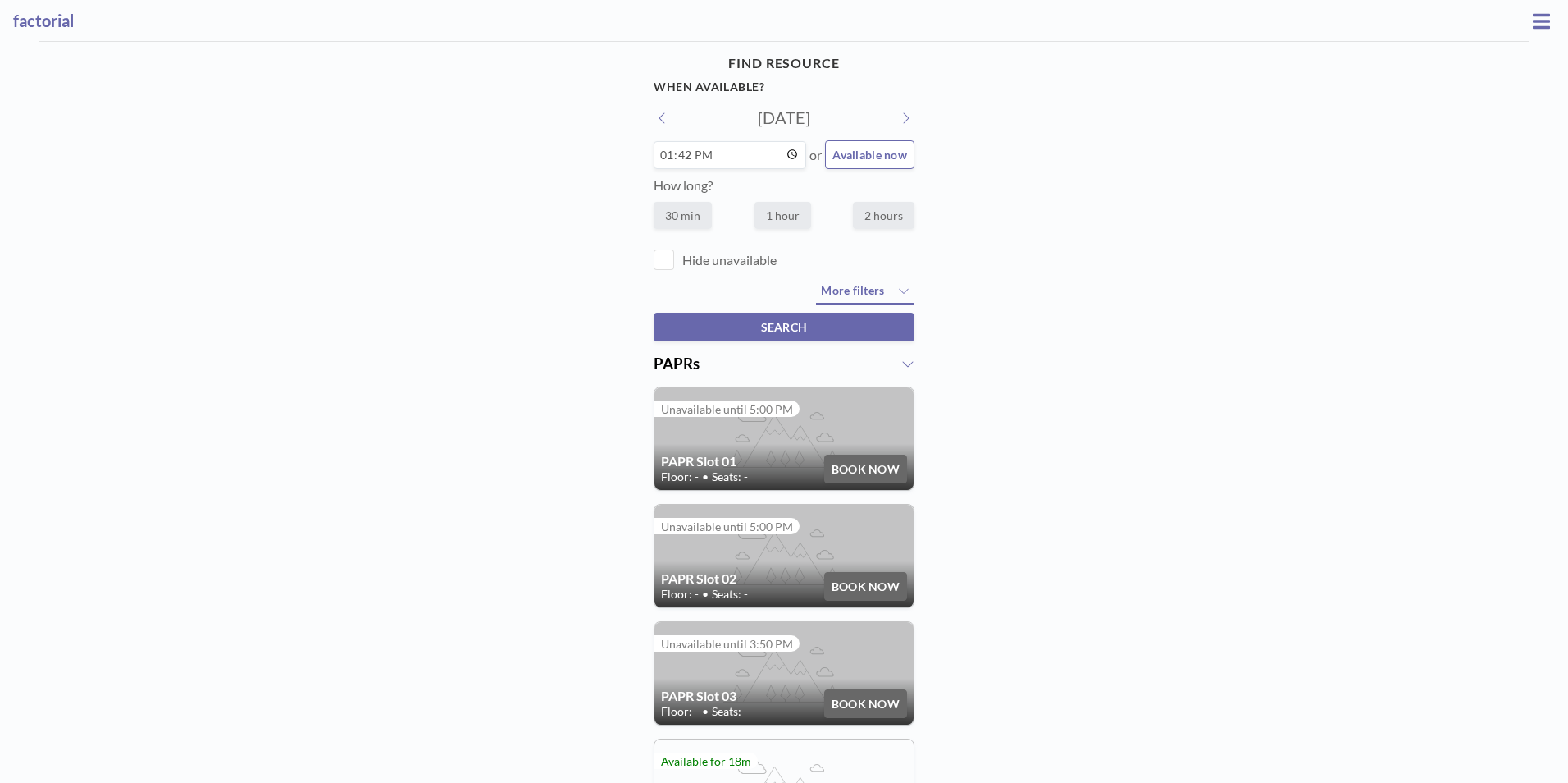
click at [1533, 23] on icon at bounding box center [1541, 21] width 17 height 20
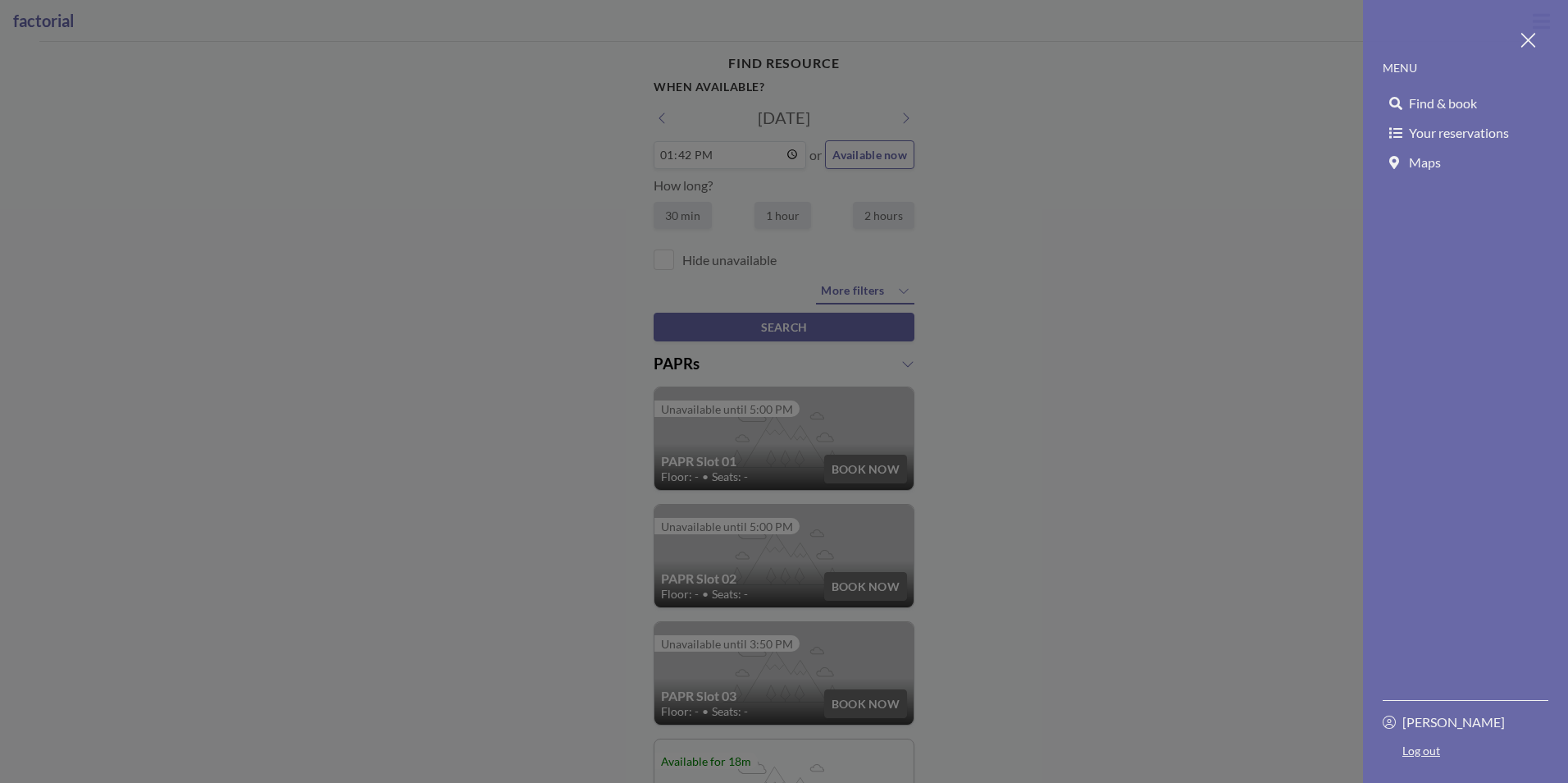
click at [1446, 107] on span "Find & book" at bounding box center [1442, 104] width 68 height 17
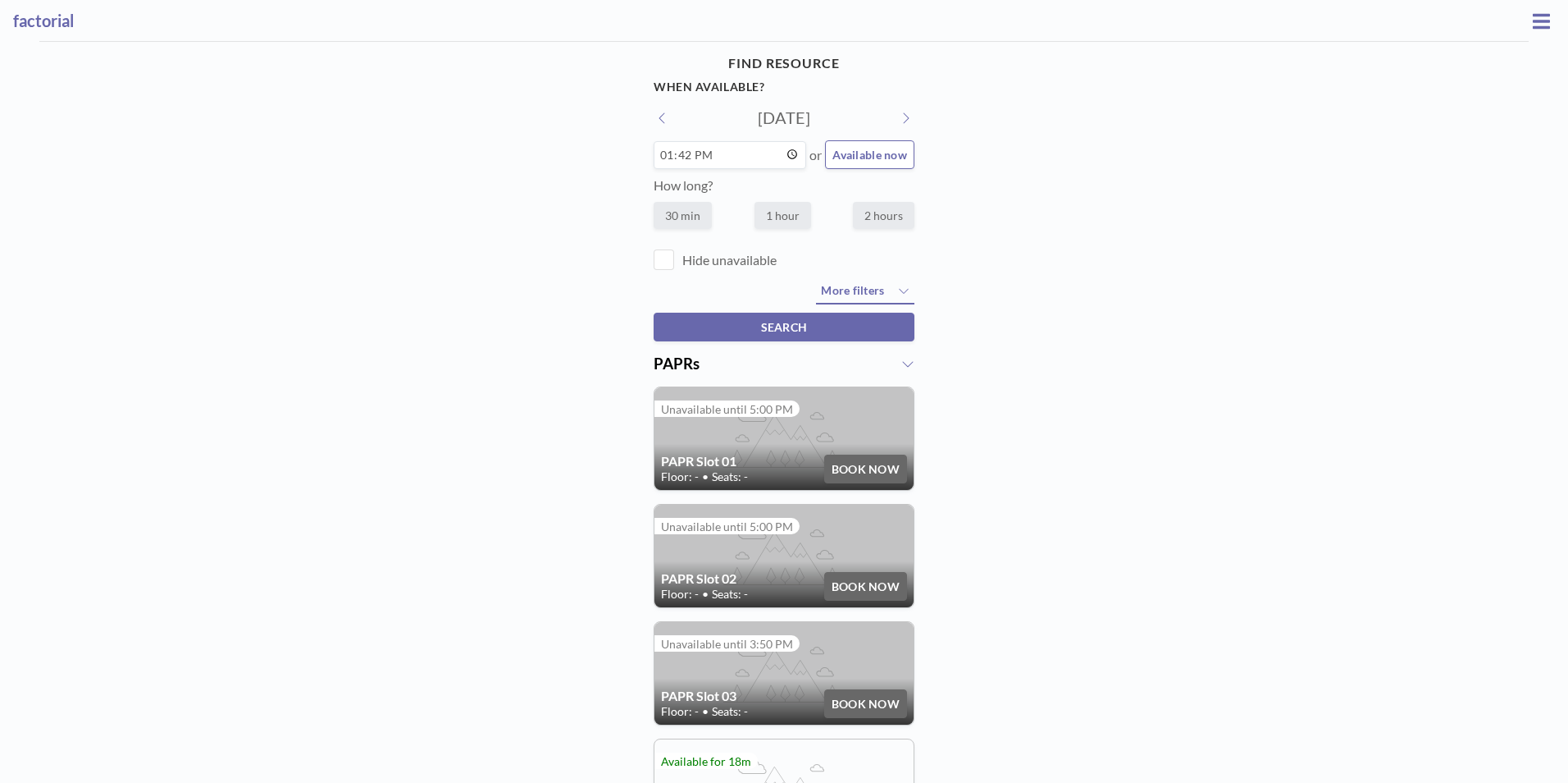
click at [1533, 25] on icon at bounding box center [1541, 21] width 17 height 20
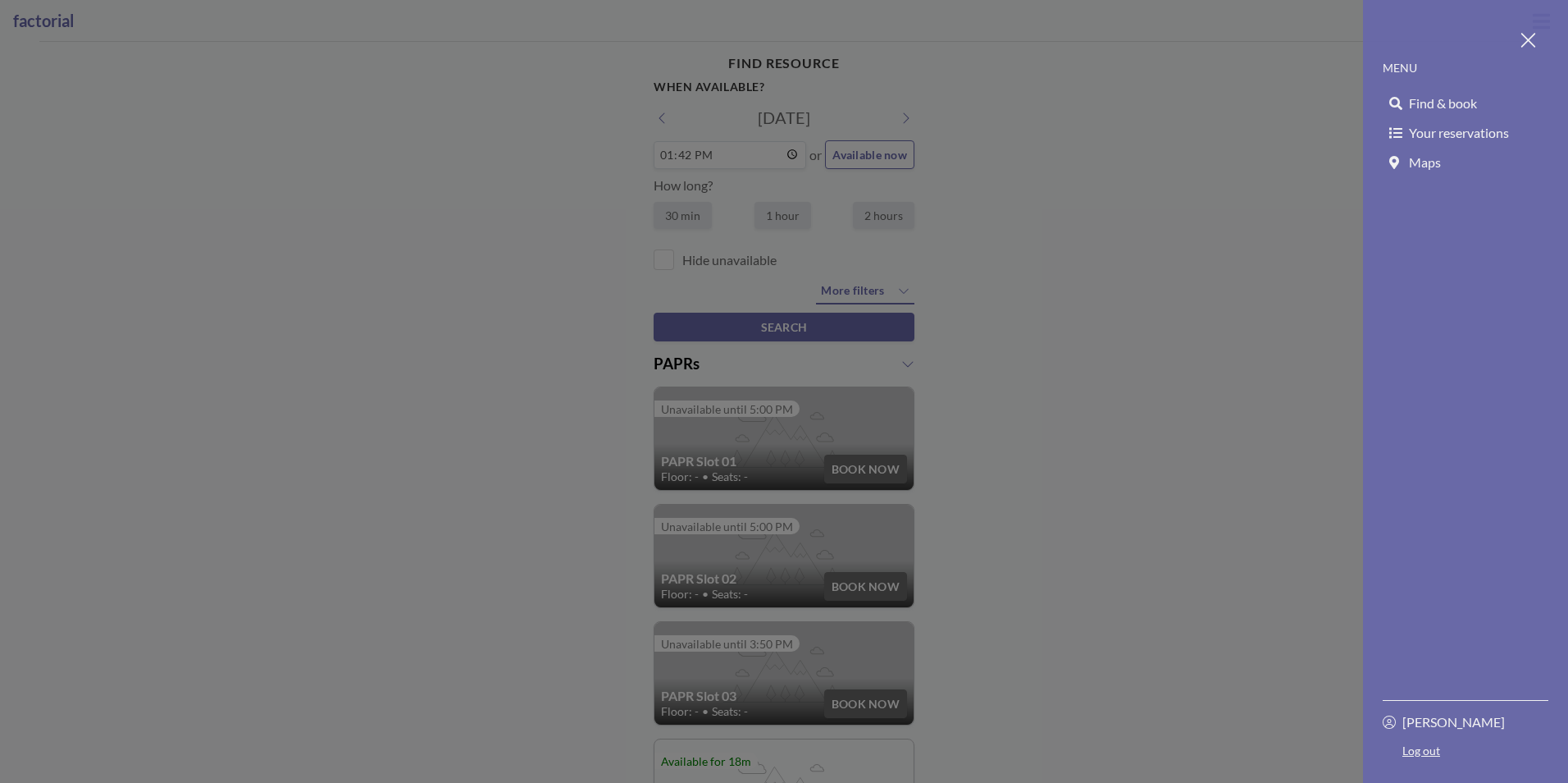
click at [1462, 131] on span "Your reservations" at bounding box center [1458, 133] width 100 height 17
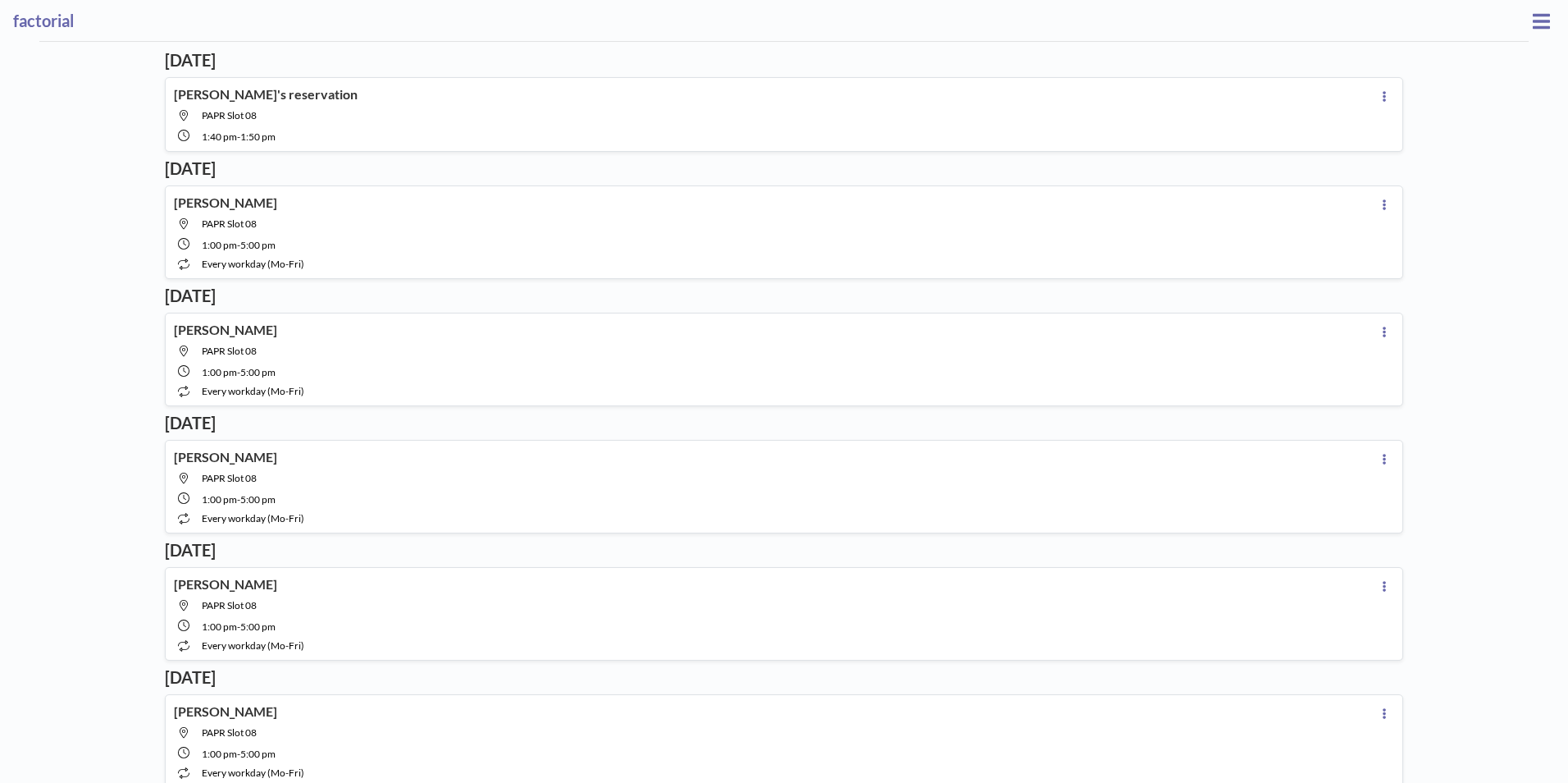
click at [520, 145] on div "[PERSON_NAME]'s reservation PAPR Slot 08 1:40 PM - 1:50 PM" at bounding box center [784, 115] width 1238 height 75
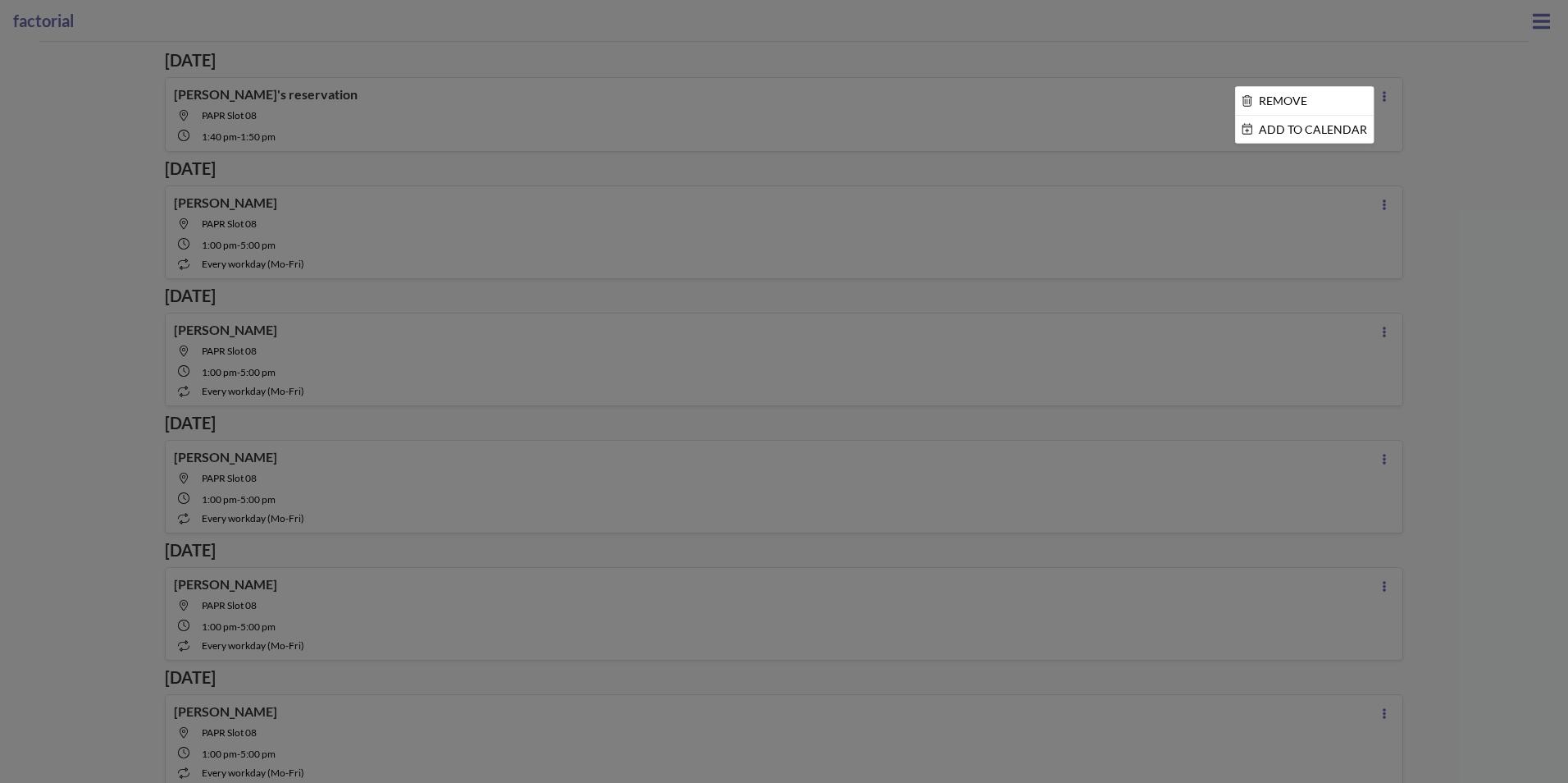
click at [1396, 93] on div at bounding box center [784, 392] width 1568 height 783
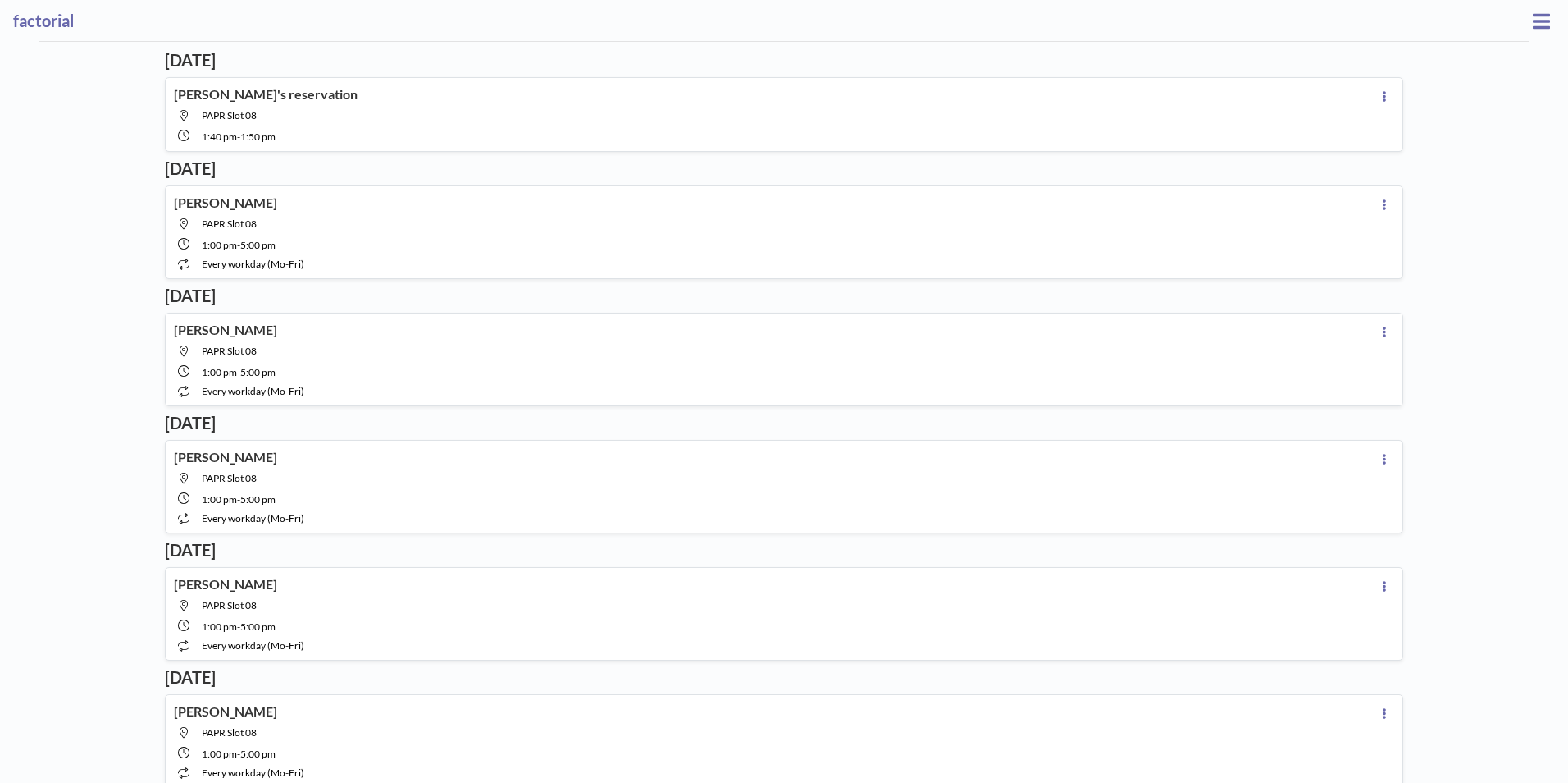
click at [1387, 94] on div "[PERSON_NAME]'s reservation PAPR Slot 08 1:40 PM - 1:50 PM" at bounding box center [784, 115] width 1238 height 75
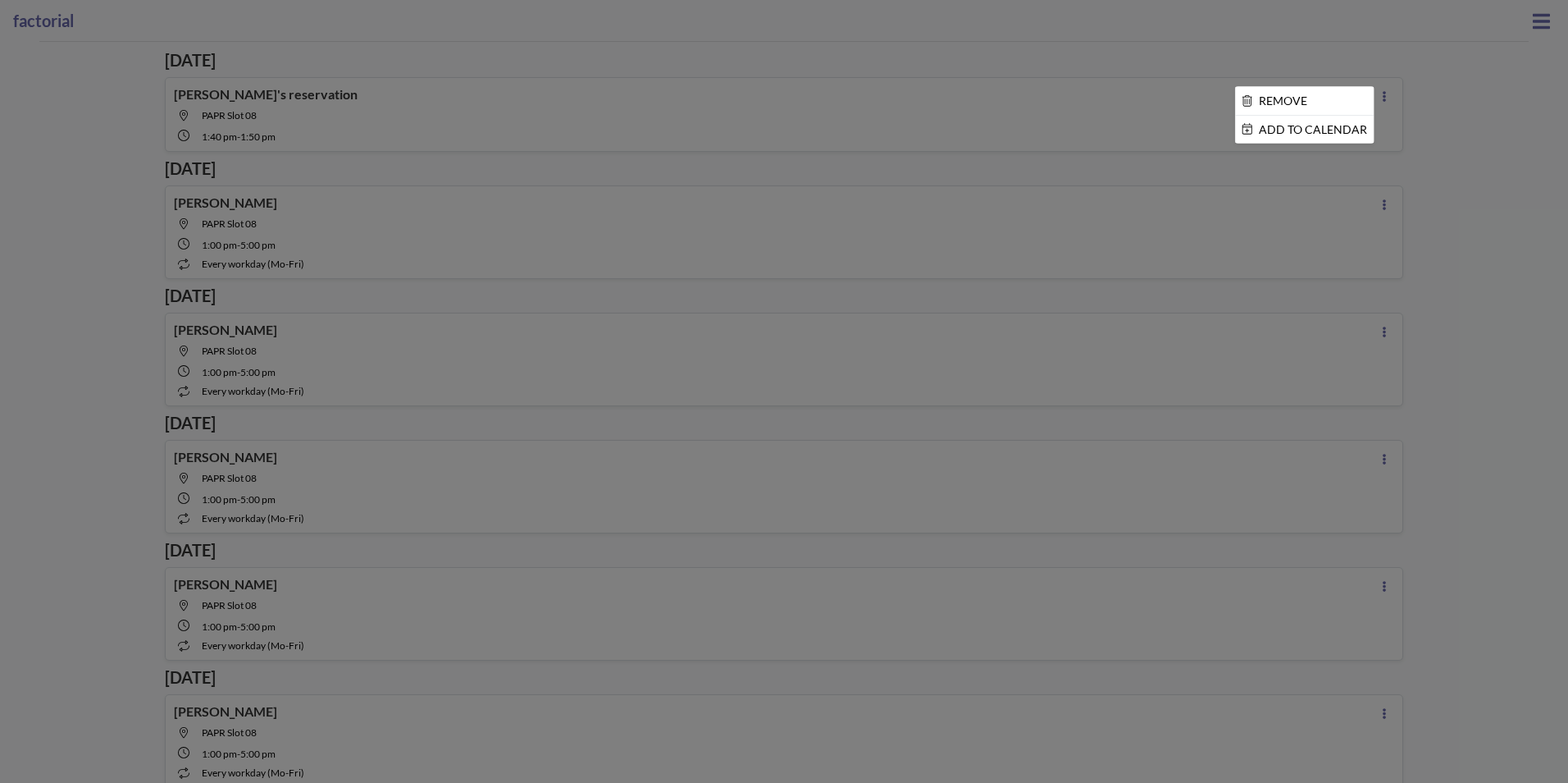
click at [1380, 96] on div at bounding box center [784, 392] width 1568 height 783
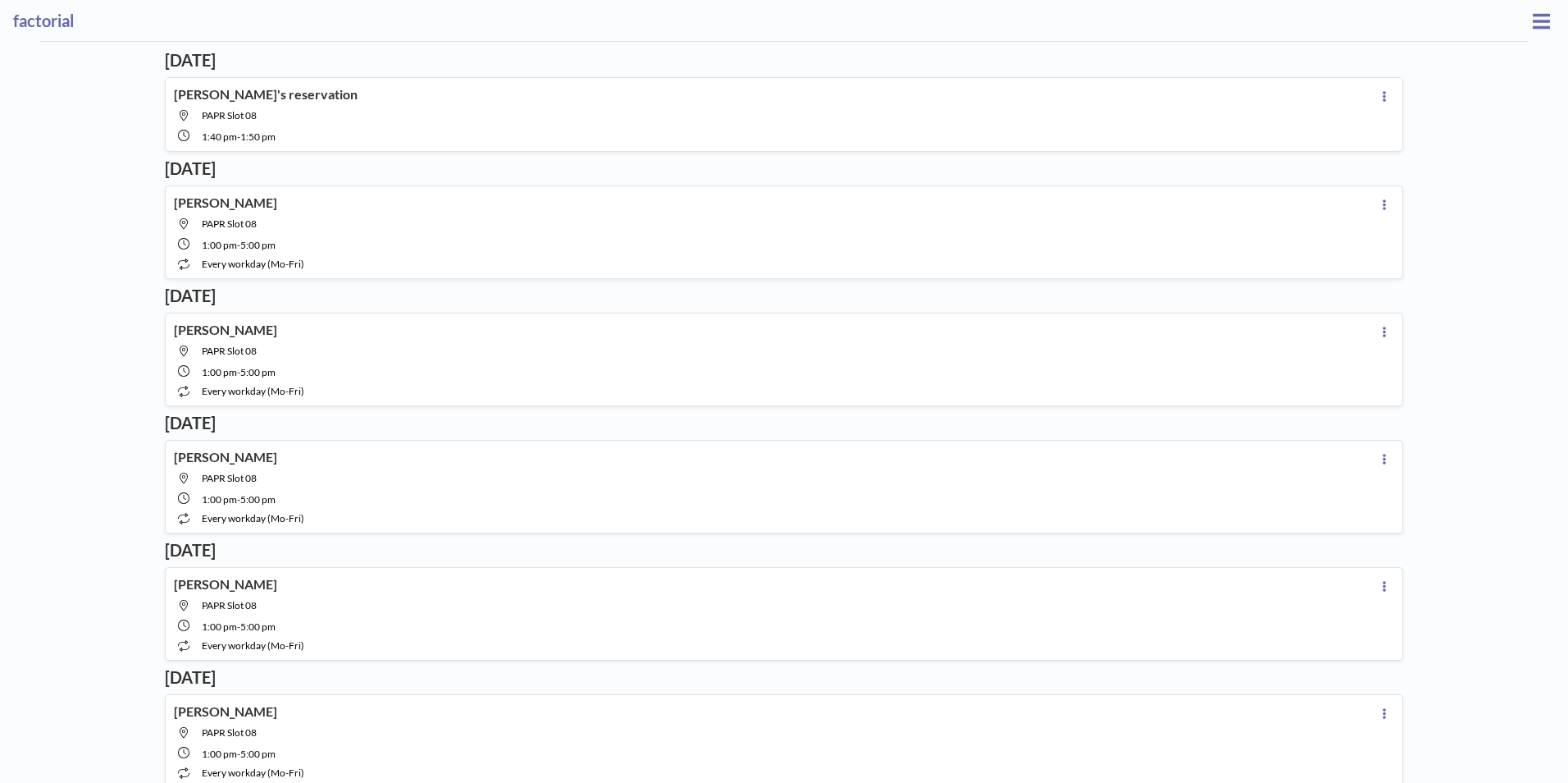
click at [1382, 98] on icon at bounding box center [1384, 95] width 4 height 10
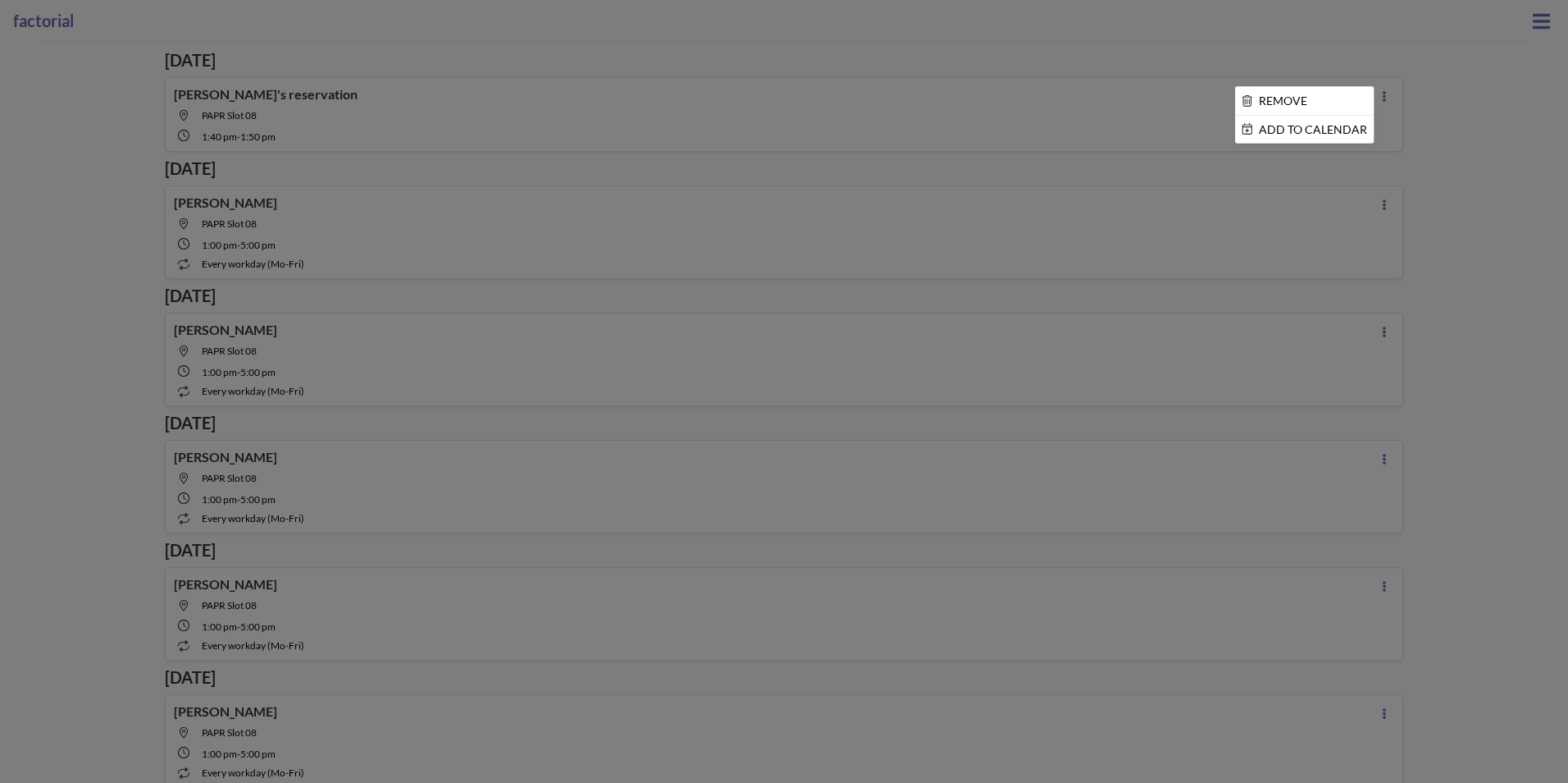
click at [1393, 91] on div at bounding box center [784, 392] width 1568 height 783
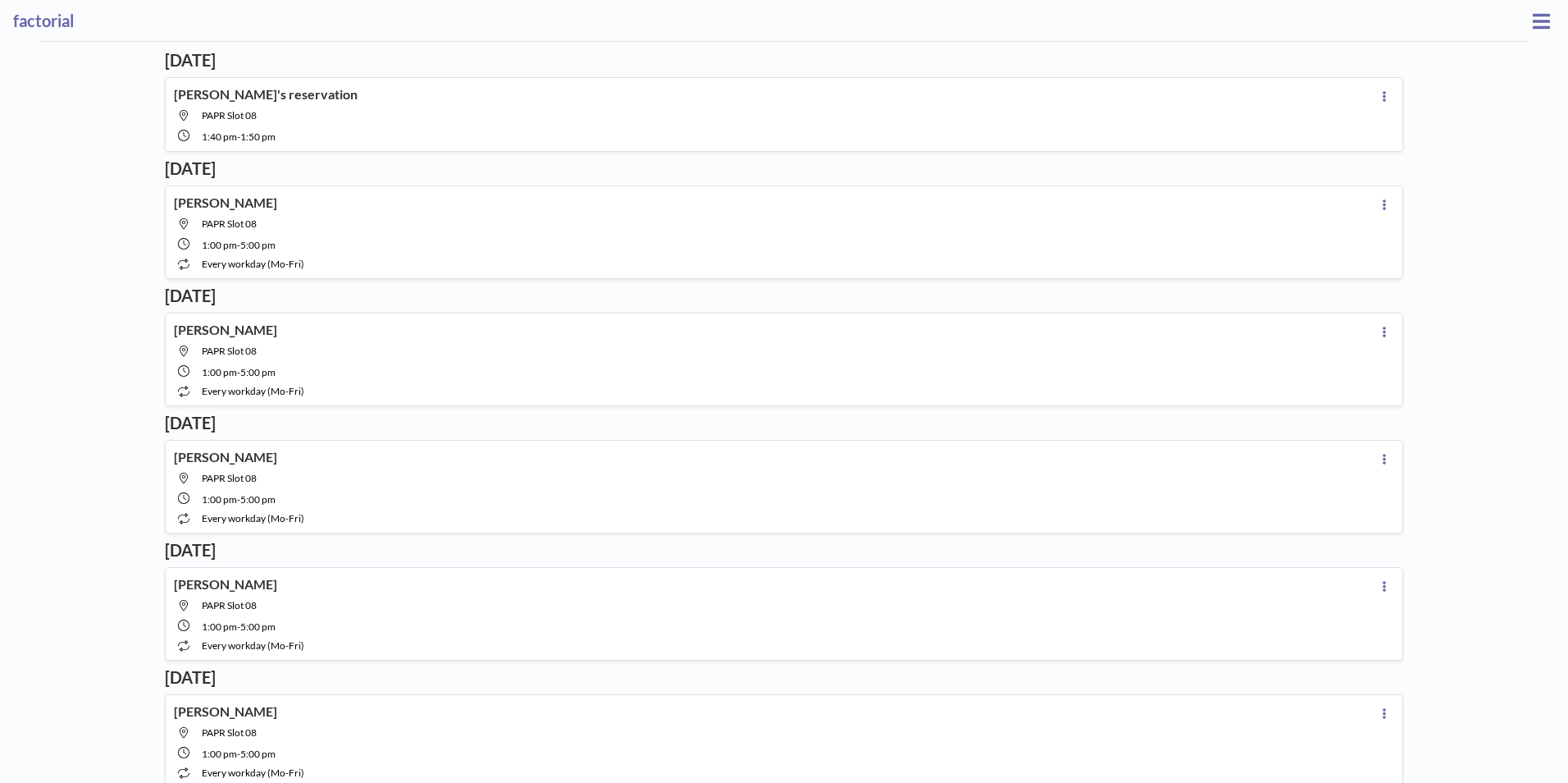
drag, startPoint x: 1552, startPoint y: 30, endPoint x: 1536, endPoint y: 23, distance: 17.5
click at [1547, 29] on div "factorial" at bounding box center [784, 21] width 1568 height 41
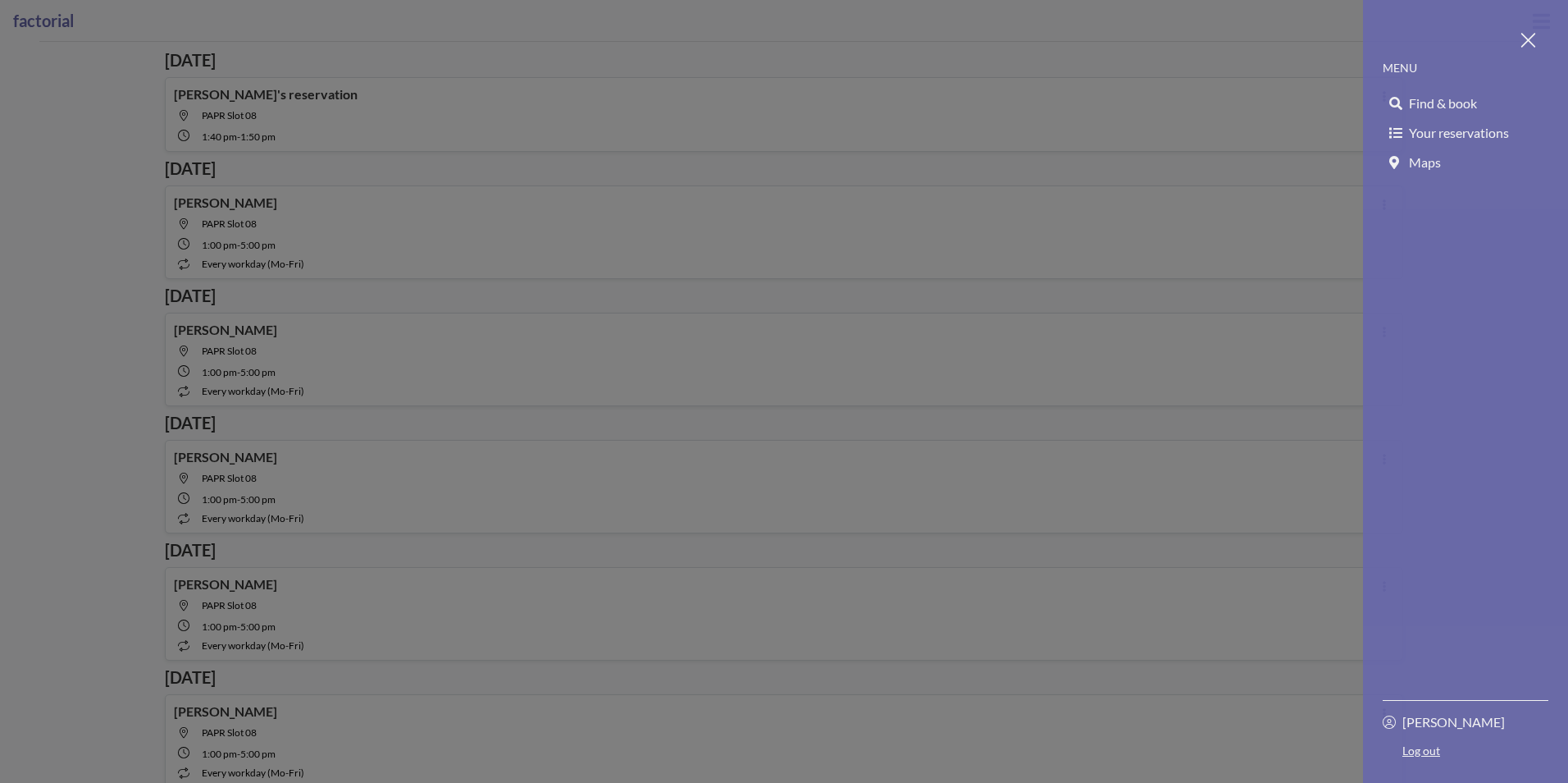
click at [1534, 22] on div at bounding box center [1464, 40] width 165 height 41
click at [991, 132] on div at bounding box center [784, 392] width 1568 height 783
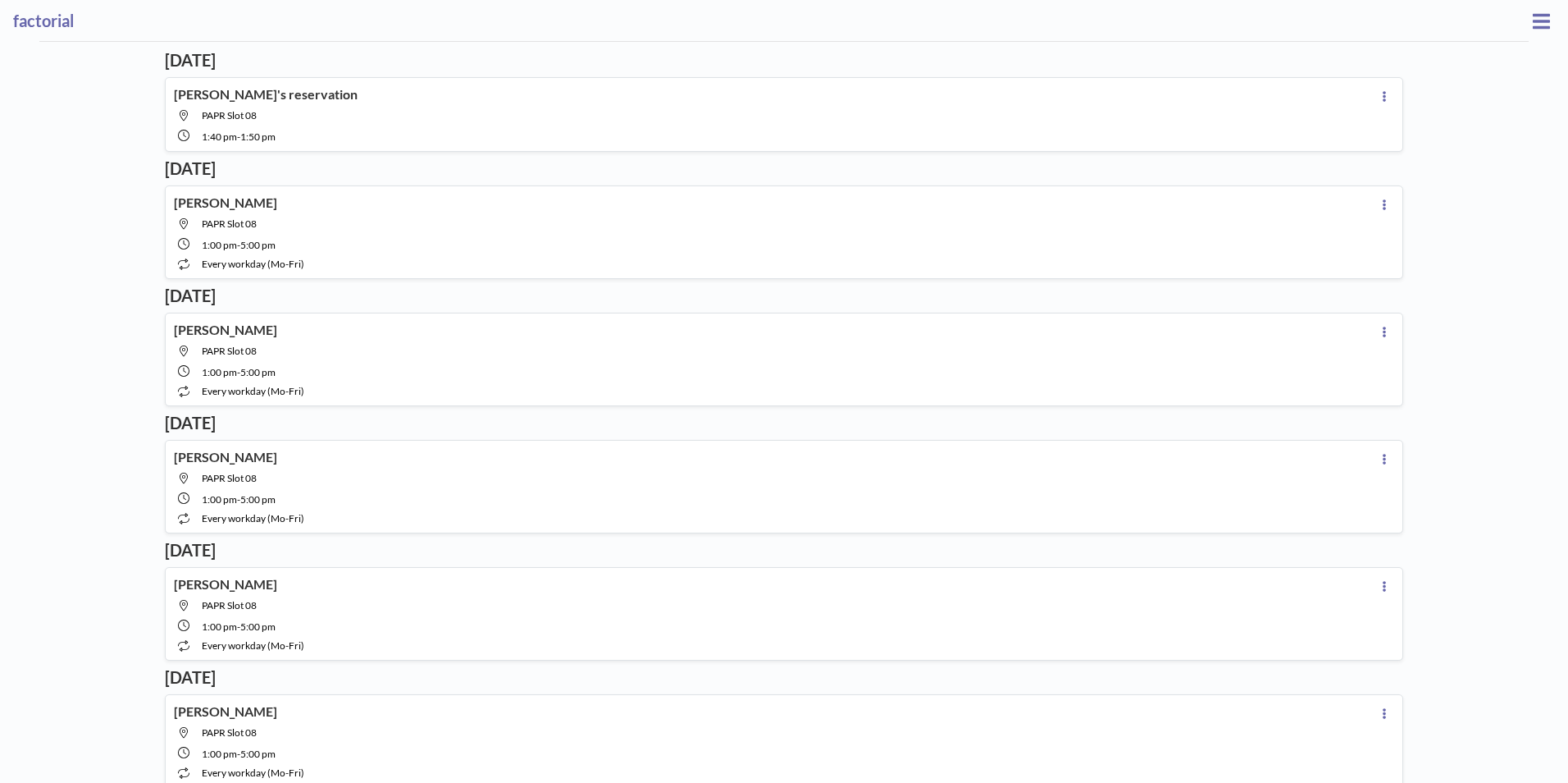
click at [1533, 25] on icon at bounding box center [1541, 21] width 17 height 20
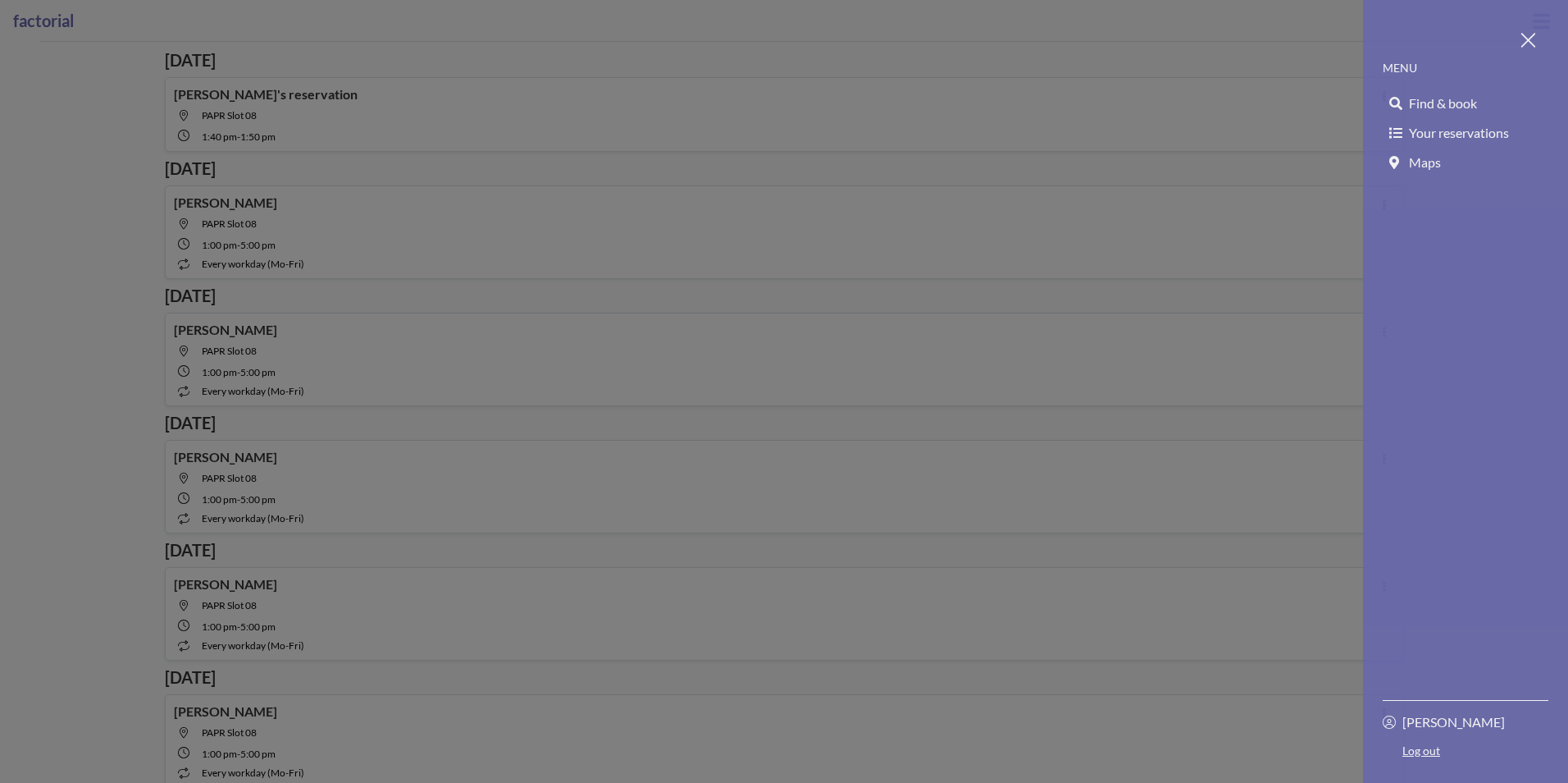
click at [1438, 97] on span "Find & book" at bounding box center [1442, 104] width 68 height 17
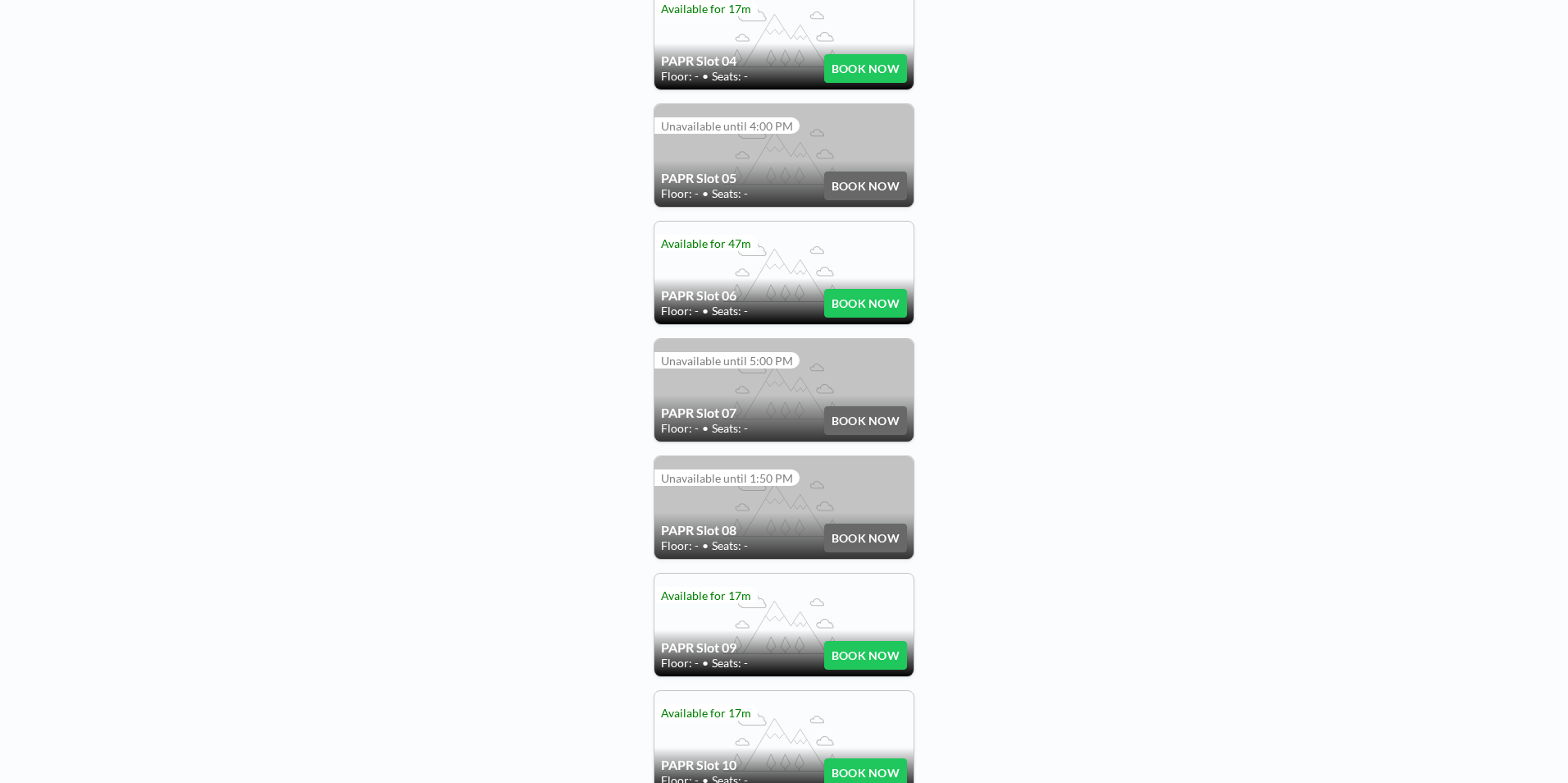
scroll to position [791, 0]
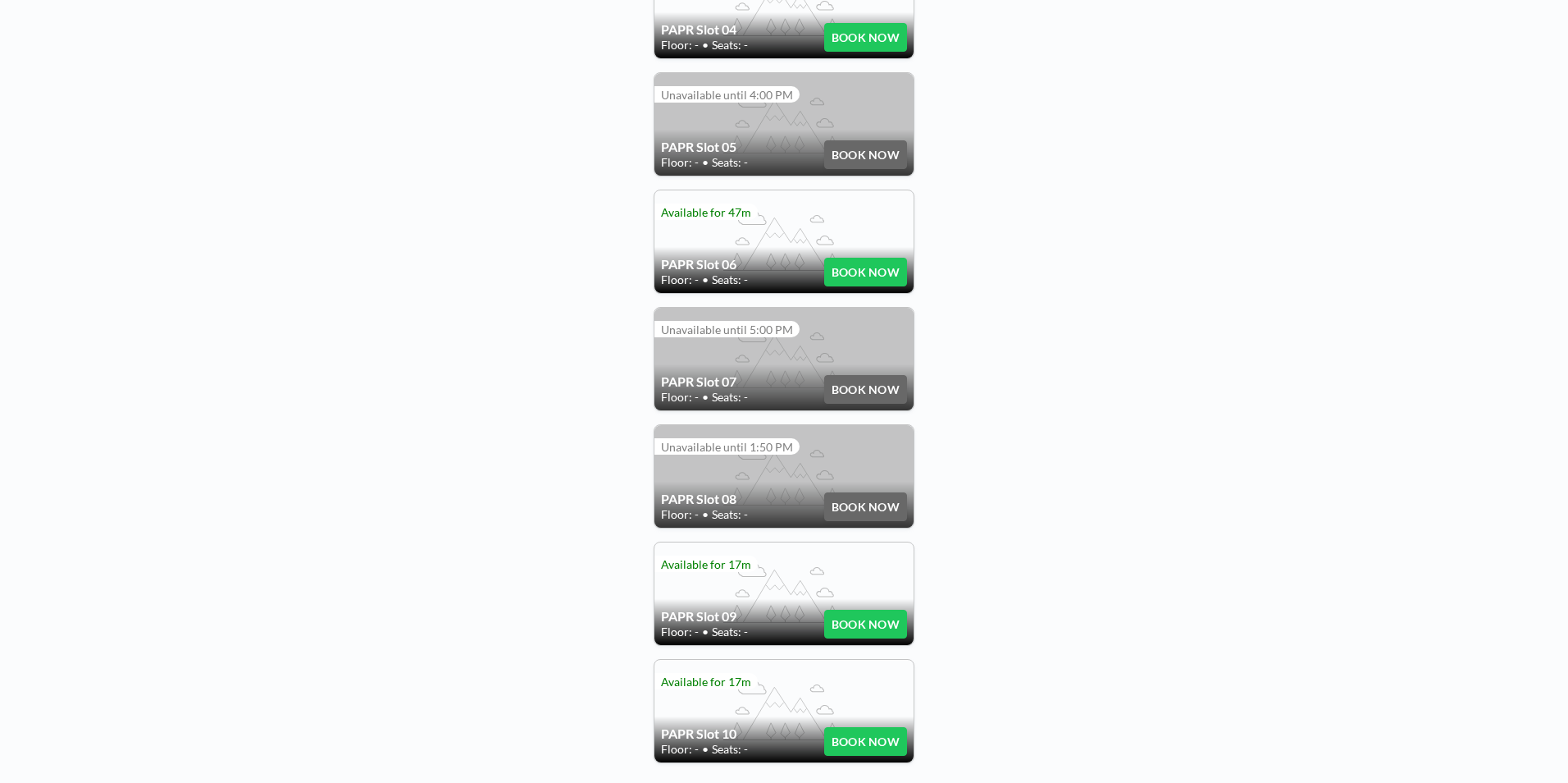
drag, startPoint x: 869, startPoint y: 497, endPoint x: 813, endPoint y: 493, distance: 56.1
click at [813, 493] on h4 "PAPR Slot 08" at bounding box center [742, 499] width 163 height 17
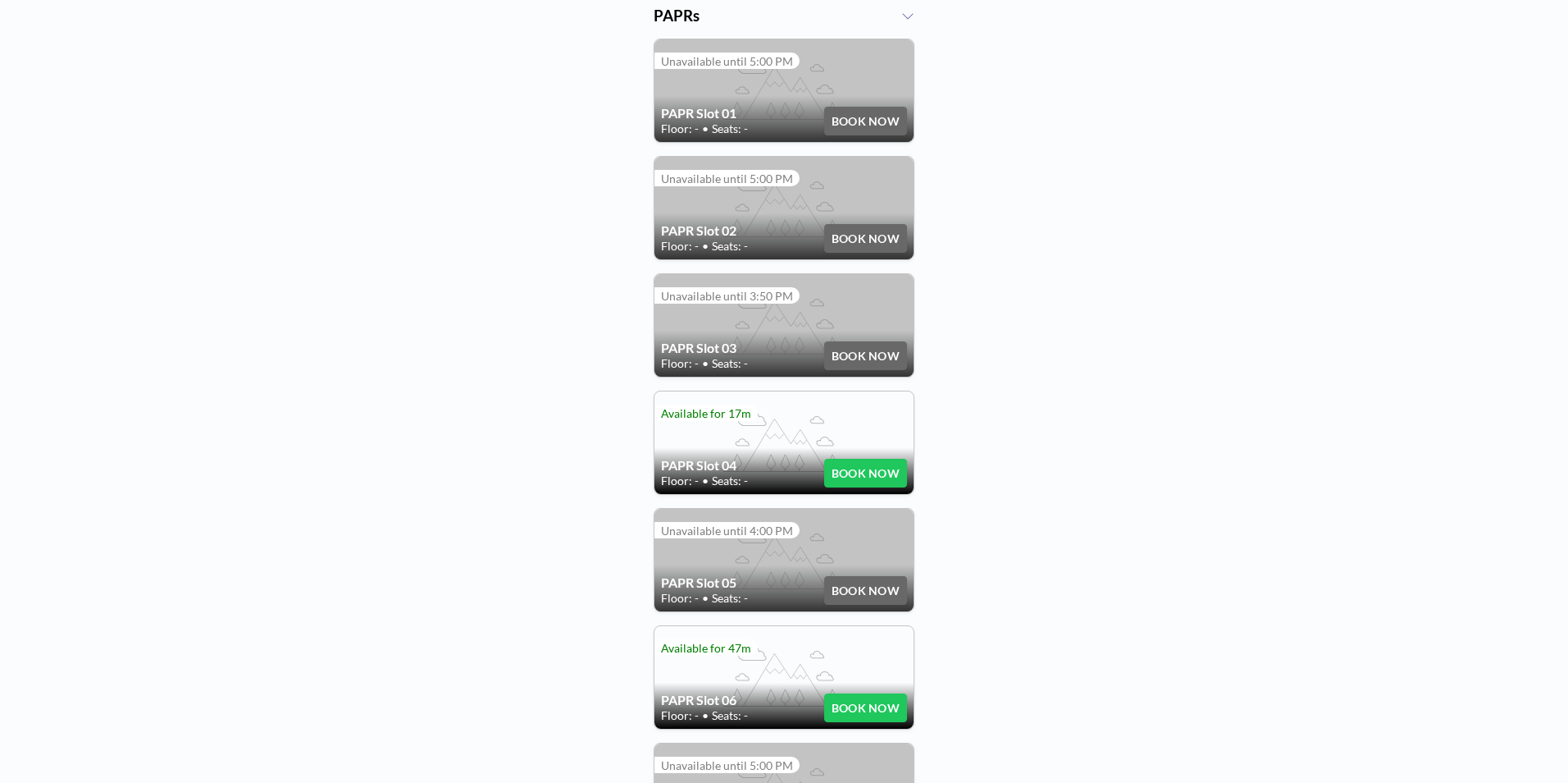
scroll to position [0, 0]
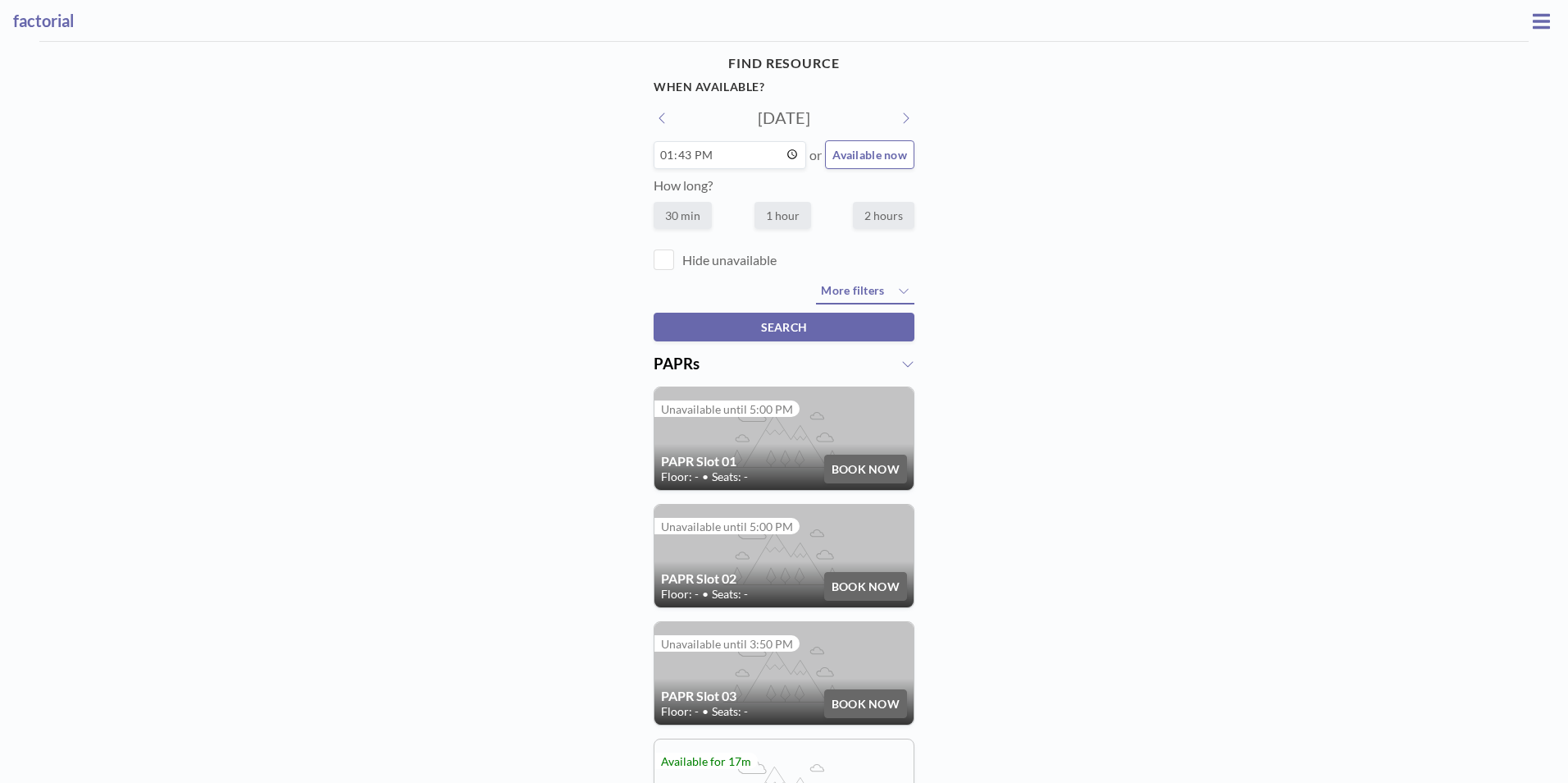
click at [1528, 20] on button at bounding box center [1541, 21] width 27 height 25
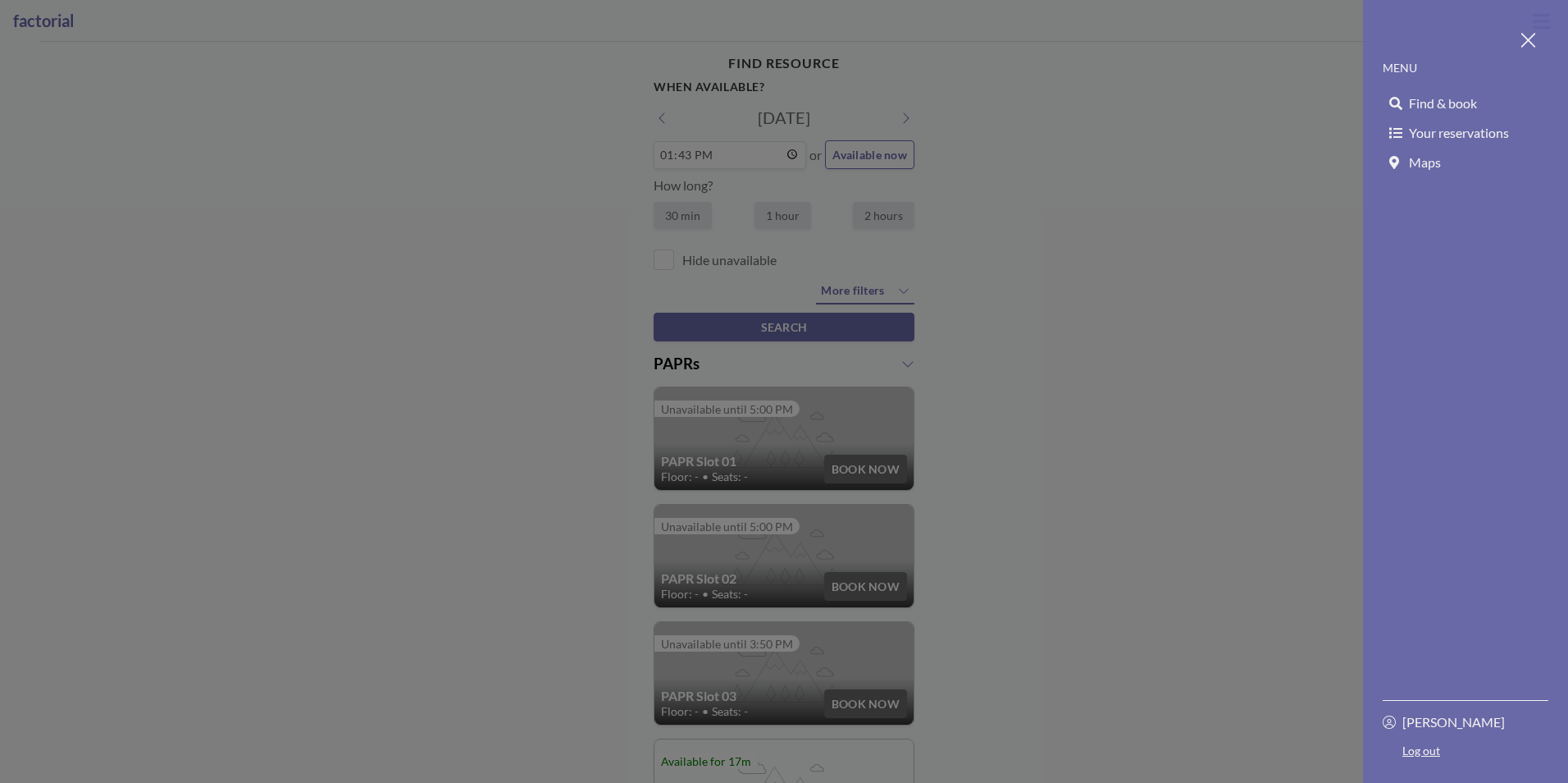
click at [1414, 724] on p "[PERSON_NAME]" at bounding box center [1453, 722] width 103 height 17
click at [1213, 505] on div at bounding box center [784, 392] width 1568 height 783
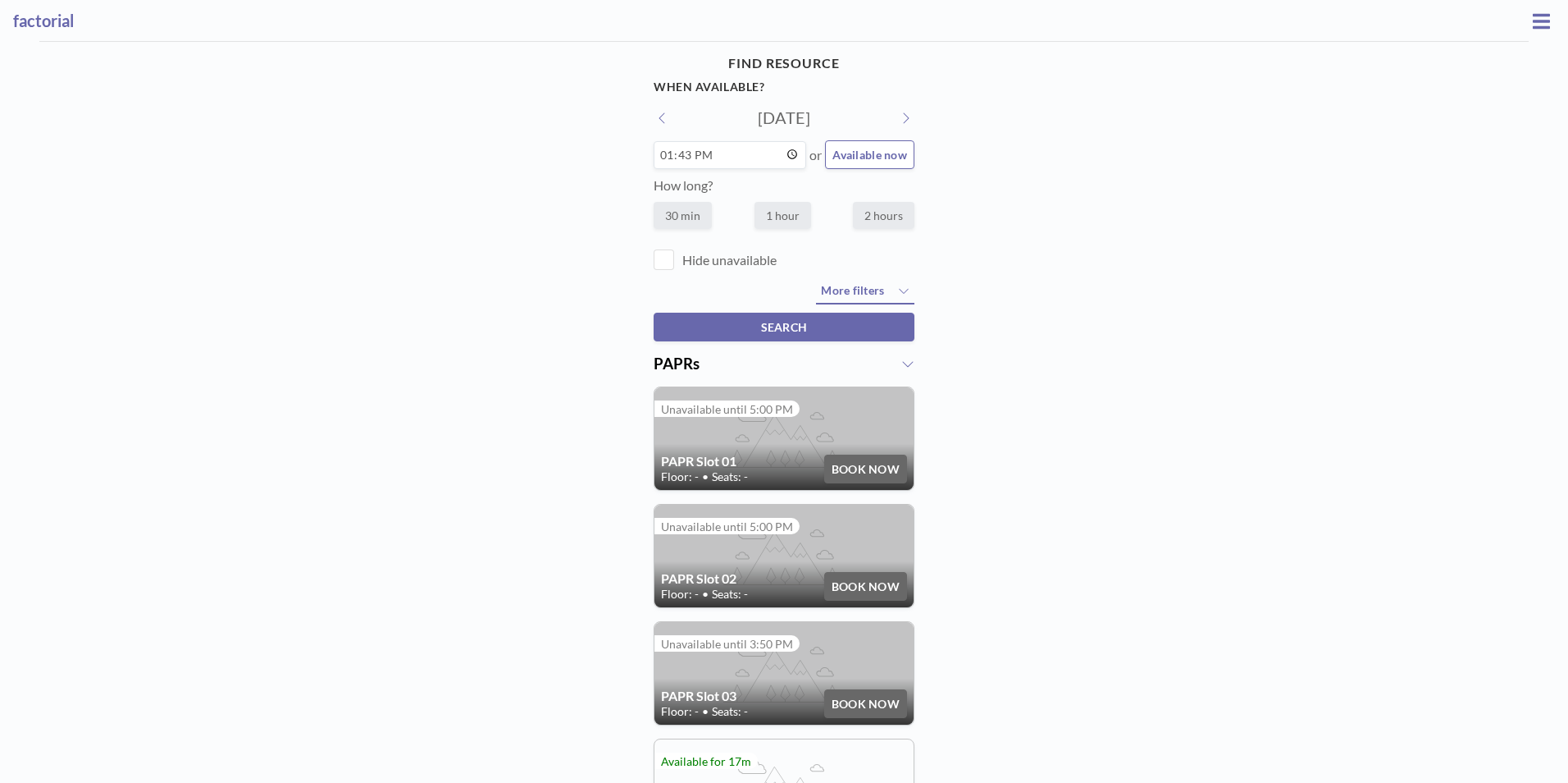
click at [67, 30] on h3 "factorial" at bounding box center [770, 21] width 1515 height 21
click at [0, 0] on div at bounding box center [0, 0] width 0 height 0
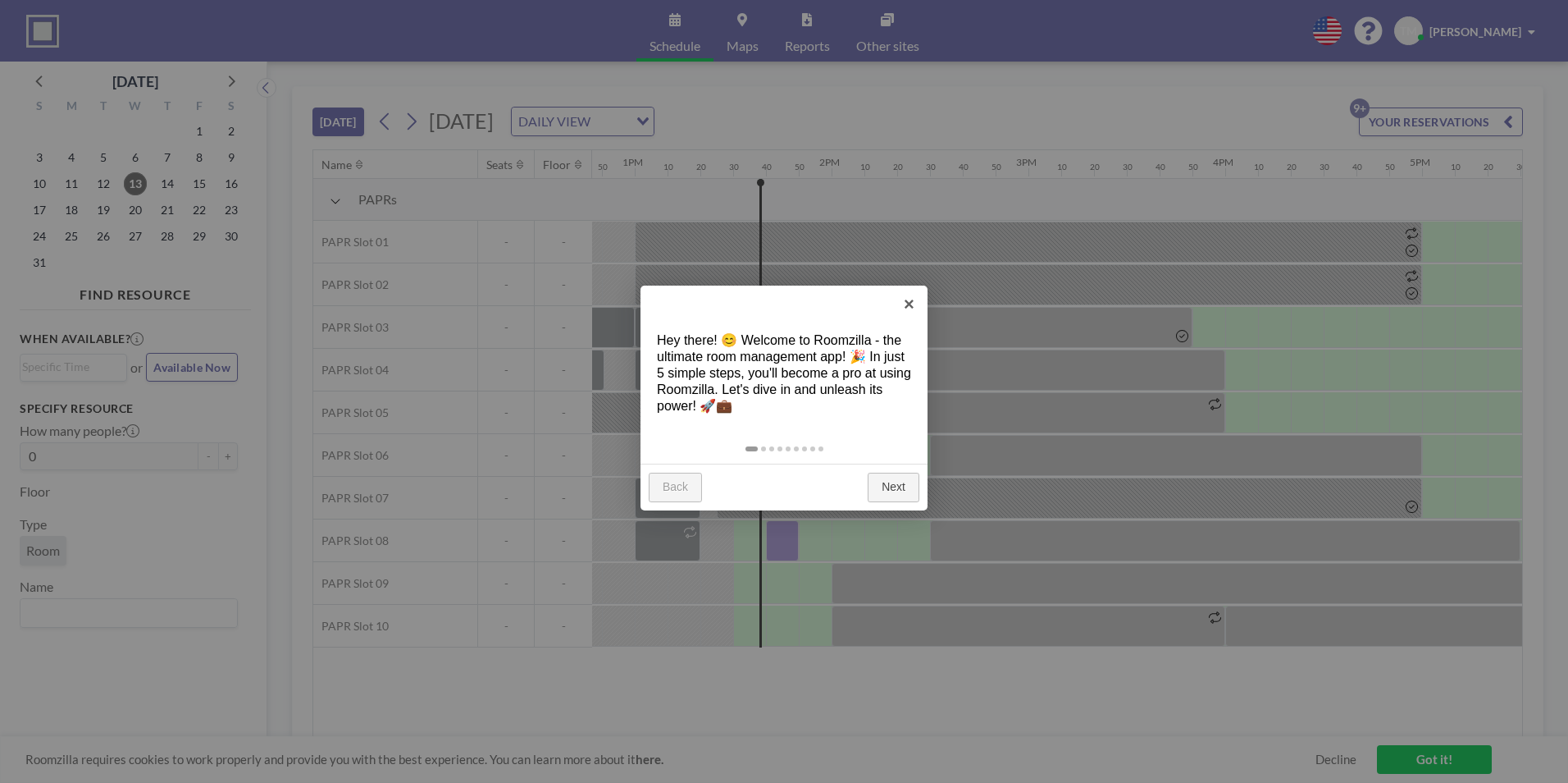
scroll to position [0, 2623]
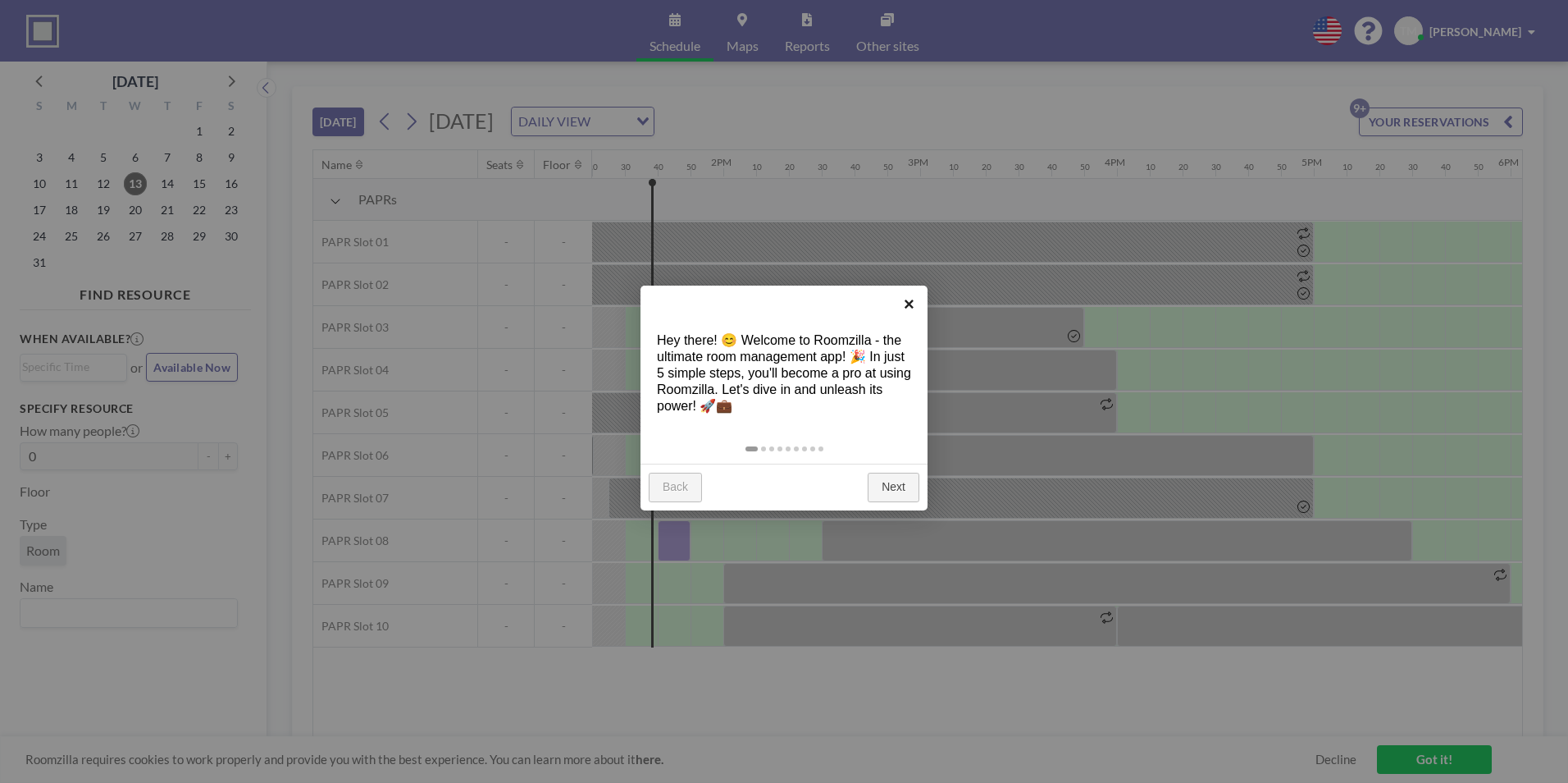
click at [921, 299] on link "×" at bounding box center [909, 305] width 37 height 37
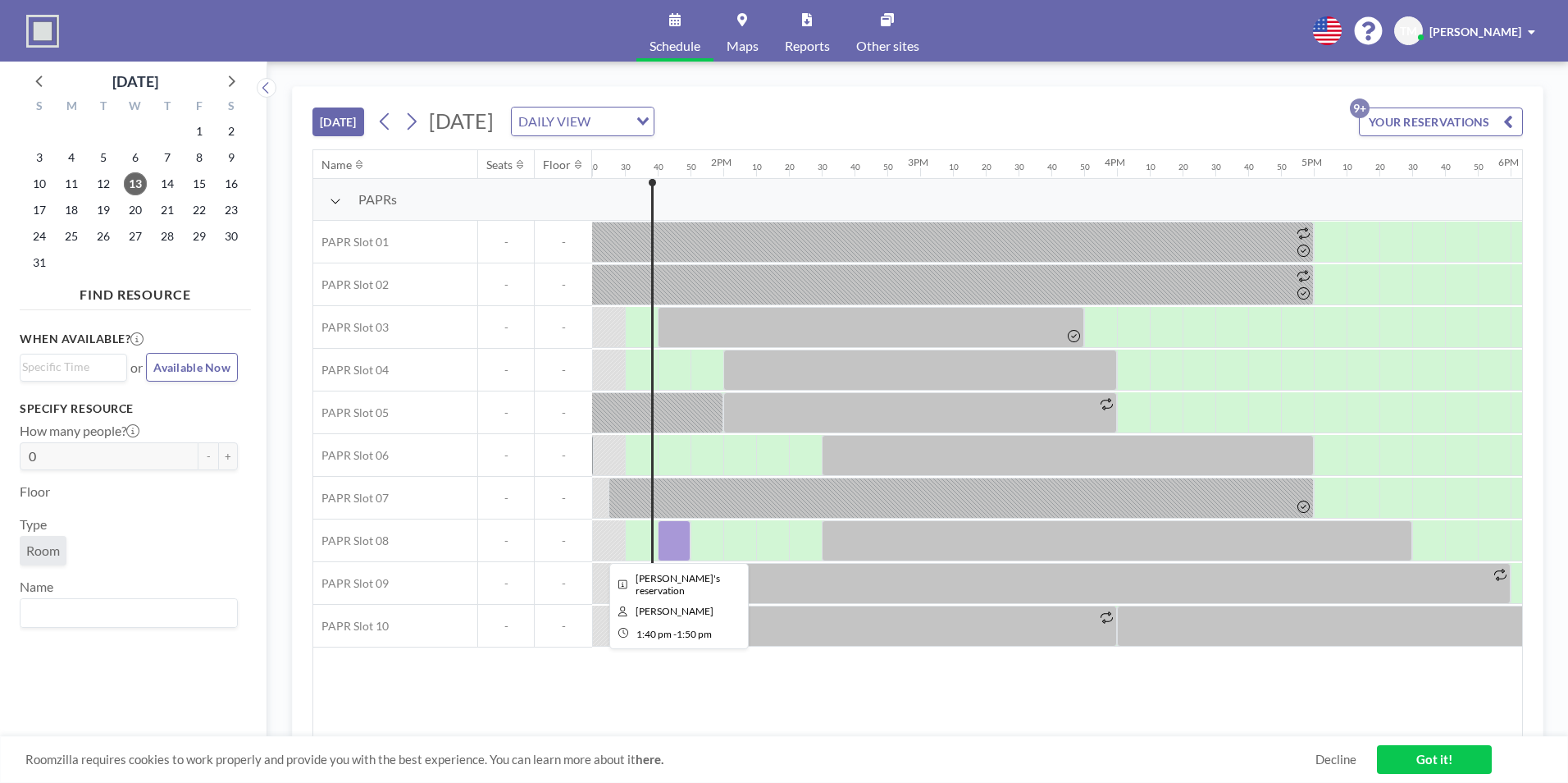
click at [679, 541] on div at bounding box center [673, 541] width 33 height 41
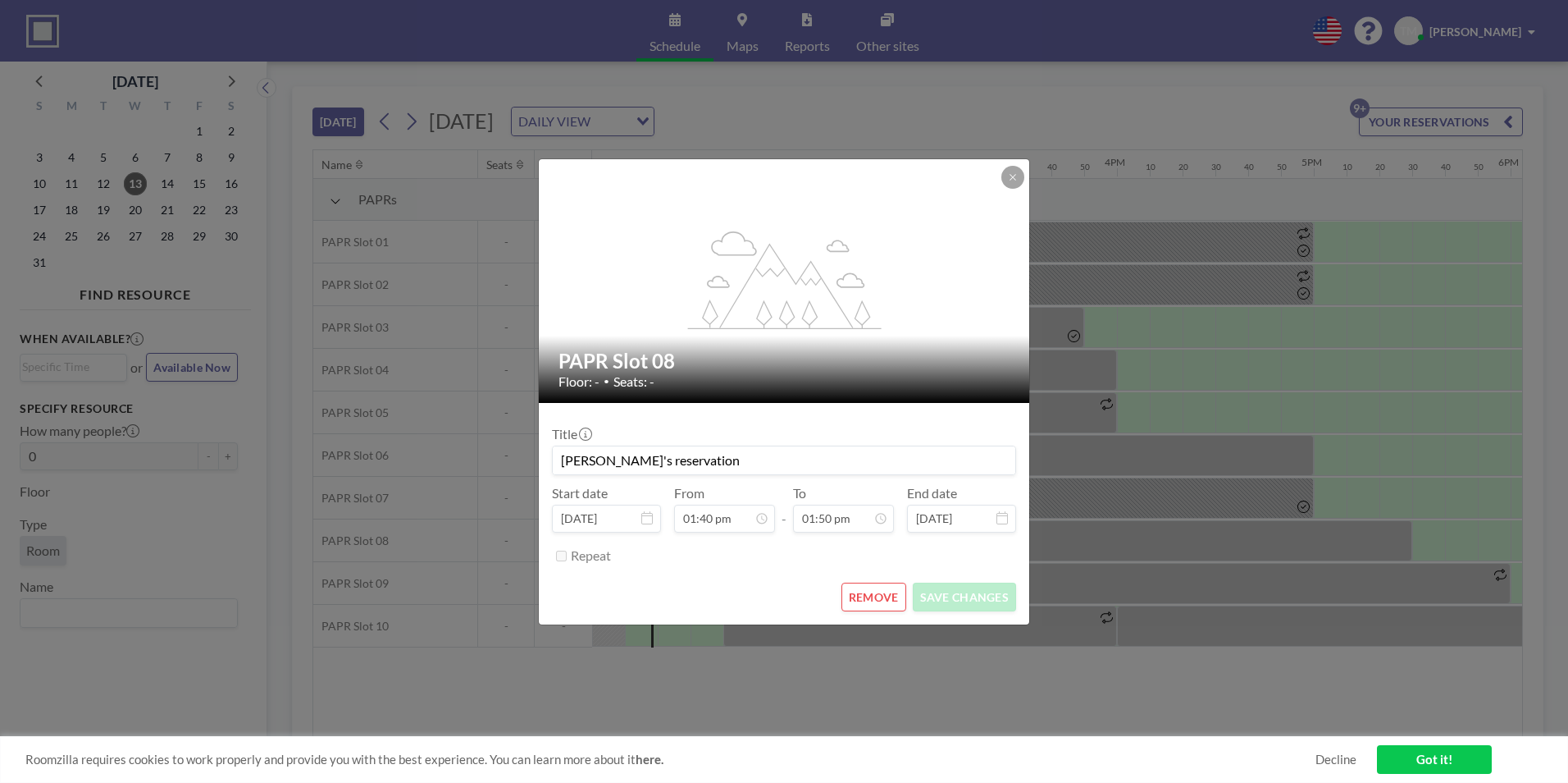
scroll to position [2423, 0]
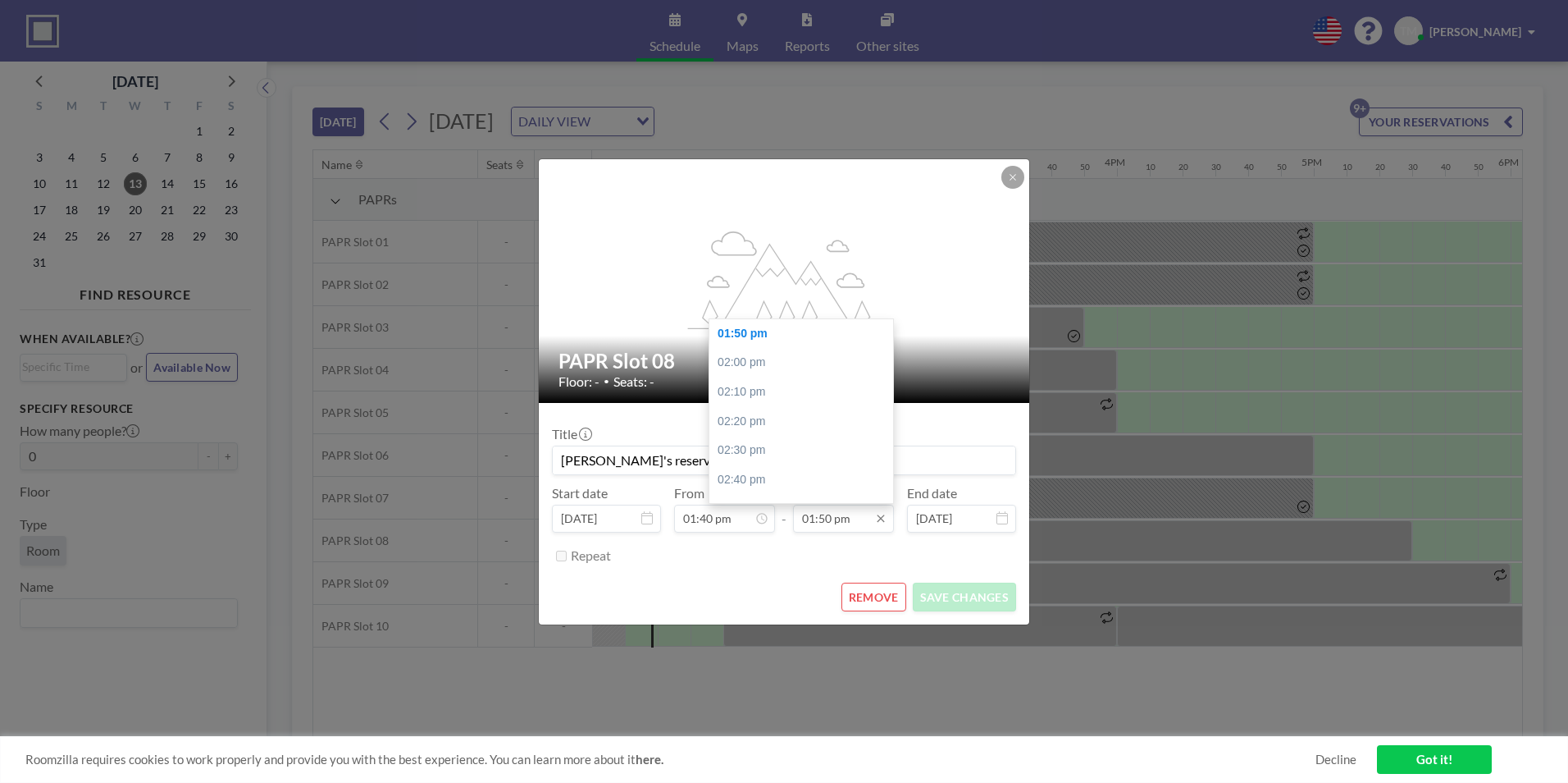
click at [815, 530] on input "01:50 pm" at bounding box center [843, 519] width 101 height 28
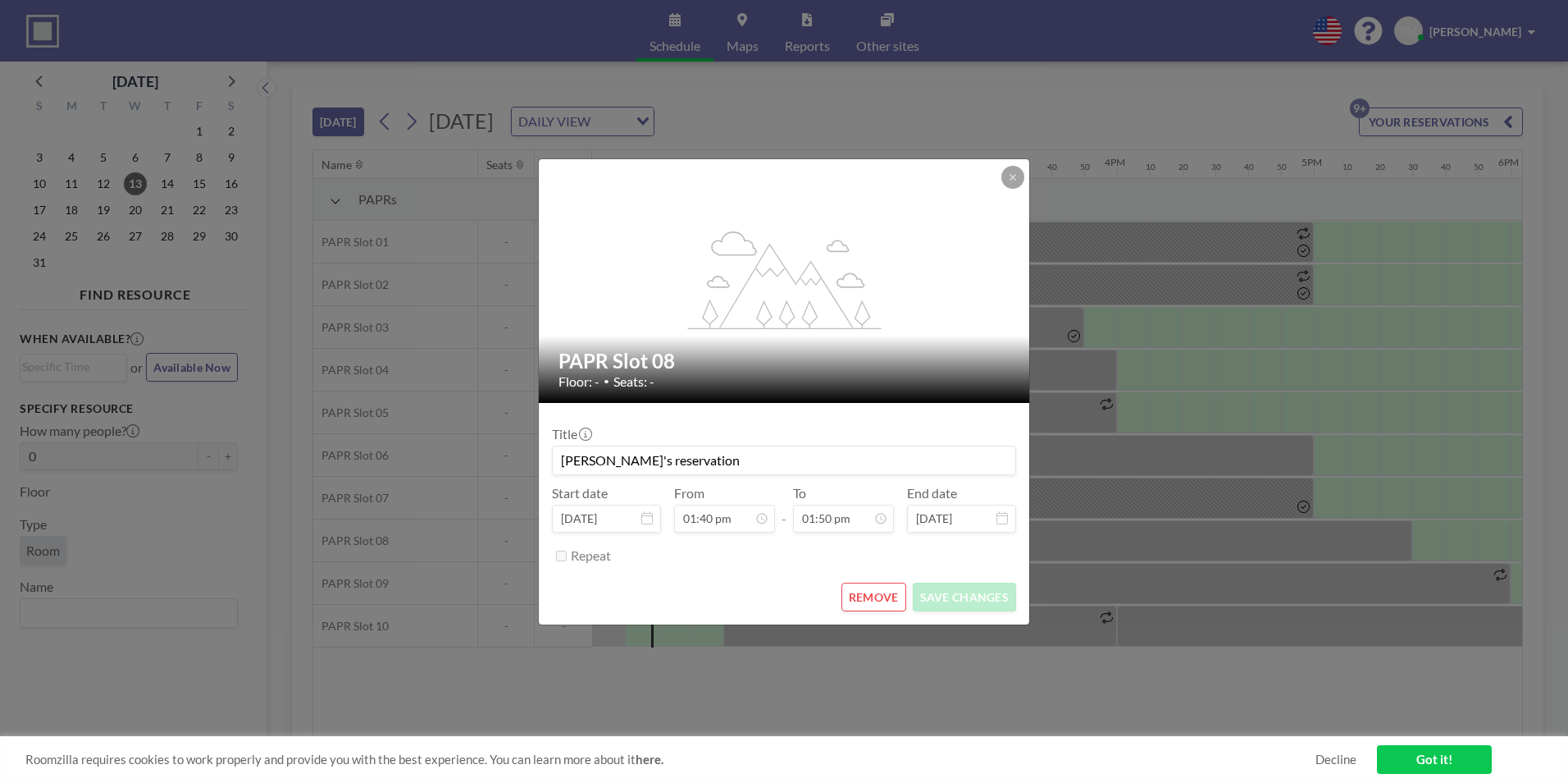
scroll to position [3080, 0]
click at [1017, 168] on button at bounding box center [1012, 177] width 23 height 23
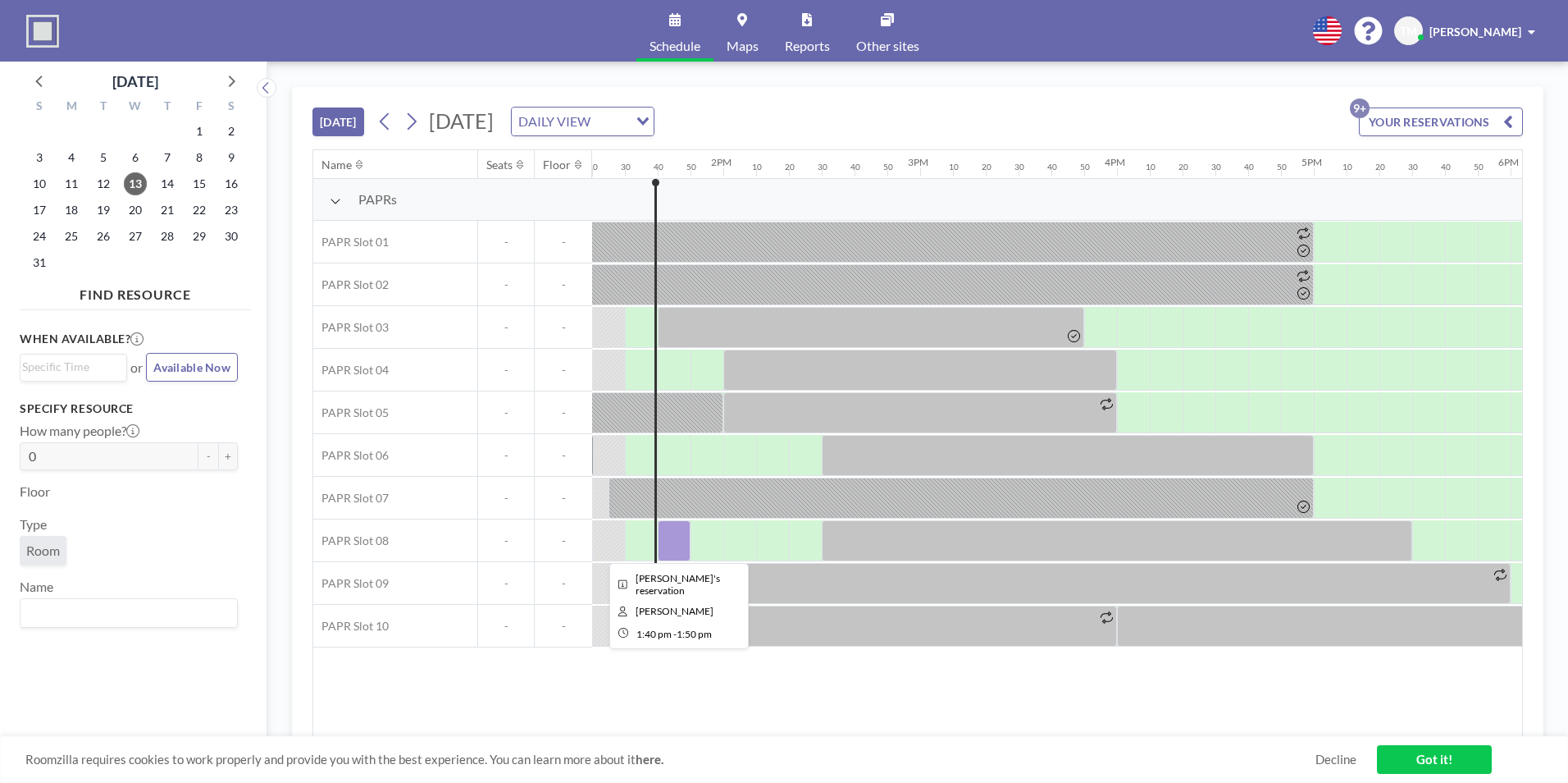
click at [673, 545] on div at bounding box center [673, 541] width 33 height 41
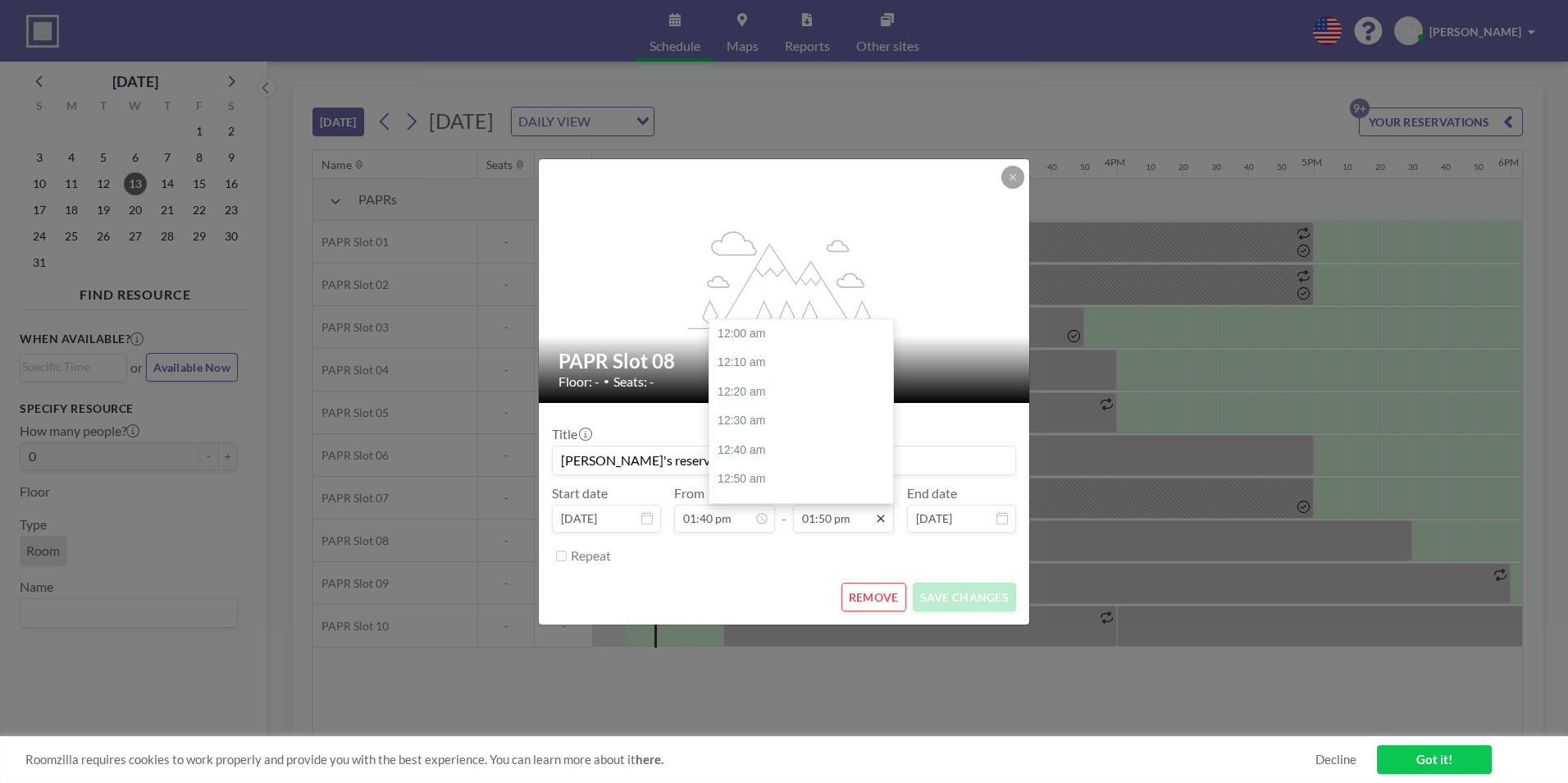
scroll to position [2423, 0]
click at [841, 525] on input "01:50 pm" at bounding box center [843, 519] width 101 height 28
click at [791, 460] on div "02:30 pm" at bounding box center [804, 450] width 191 height 30
type input "02:30 pm"
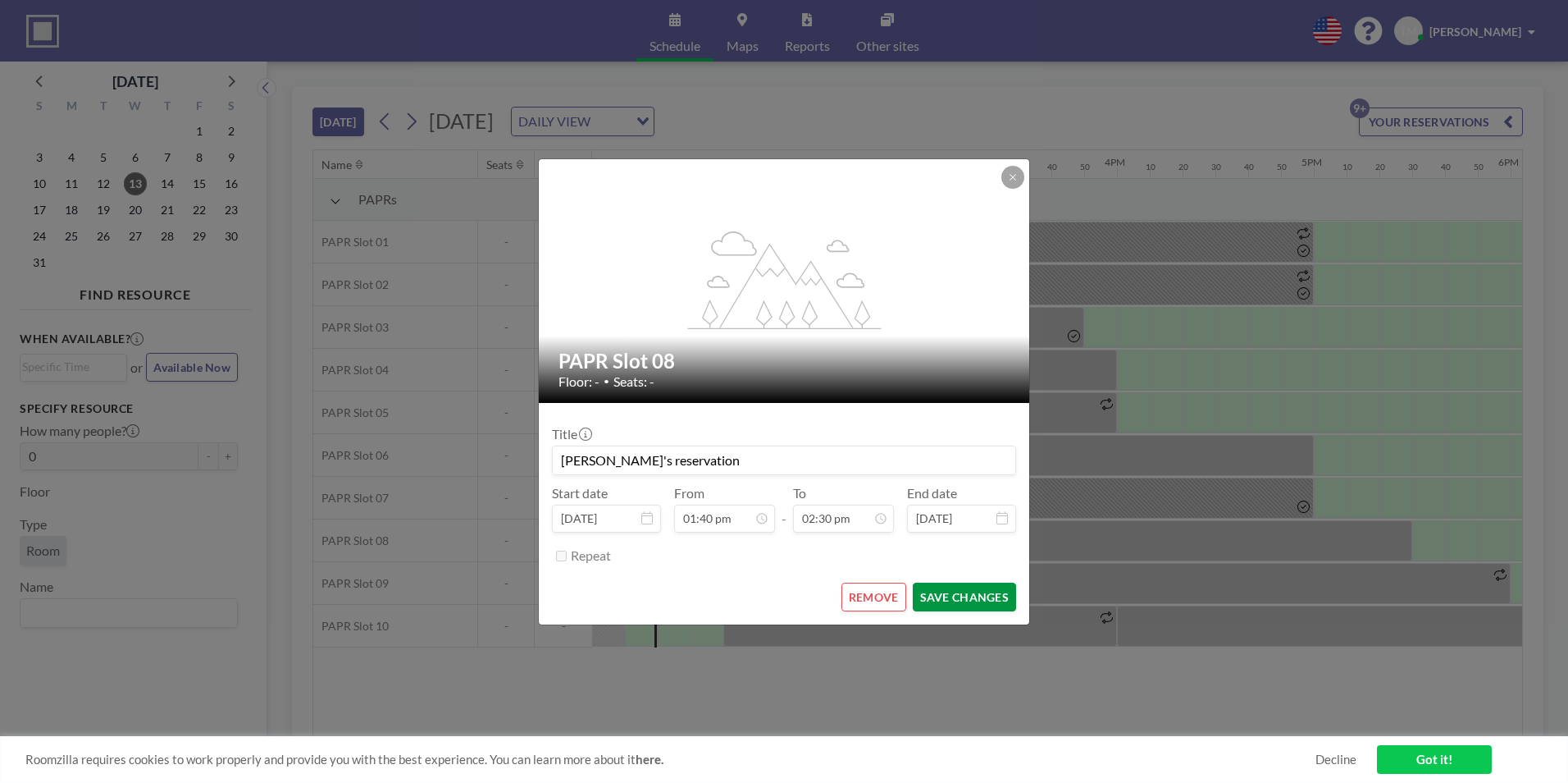
scroll to position [2541, 0]
click at [975, 596] on button "SAVE CHANGES" at bounding box center [964, 596] width 104 height 29
